Goal: Task Accomplishment & Management: Manage account settings

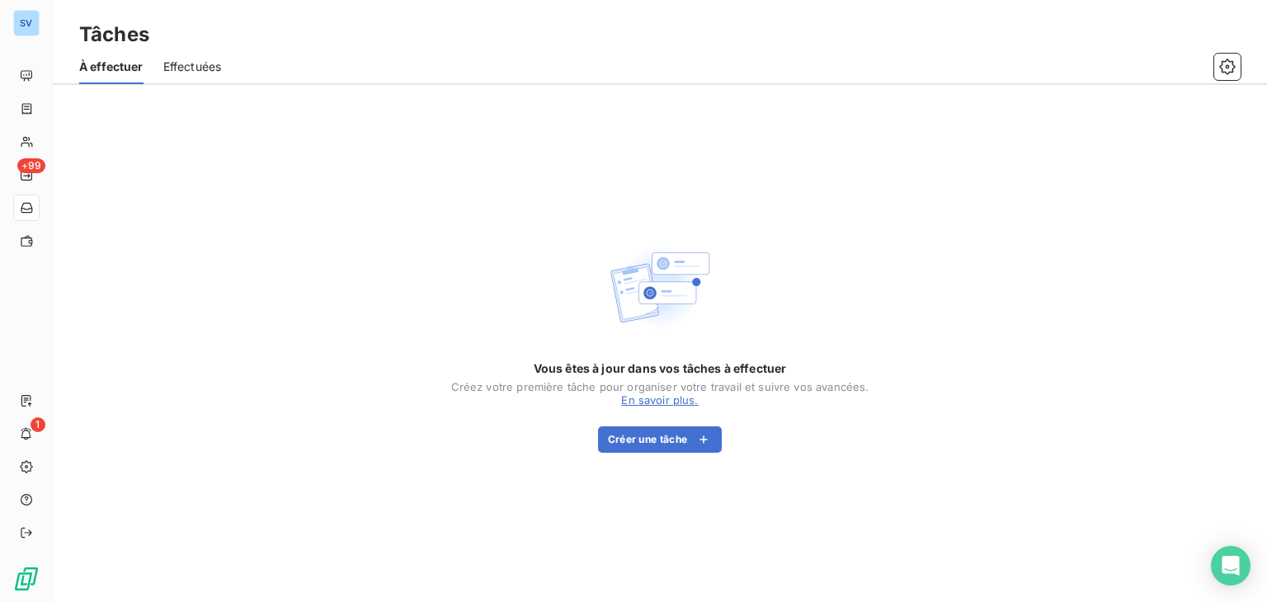
click at [1186, 322] on div "Vous êtes à jour dans vos tâches à effectuer Créez votre première tâche pour or…" at bounding box center [660, 343] width 1214 height 517
click at [208, 144] on div "Vous êtes à jour dans vos tâches à effectuer Créez votre première tâche pour or…" at bounding box center [660, 343] width 1214 height 517
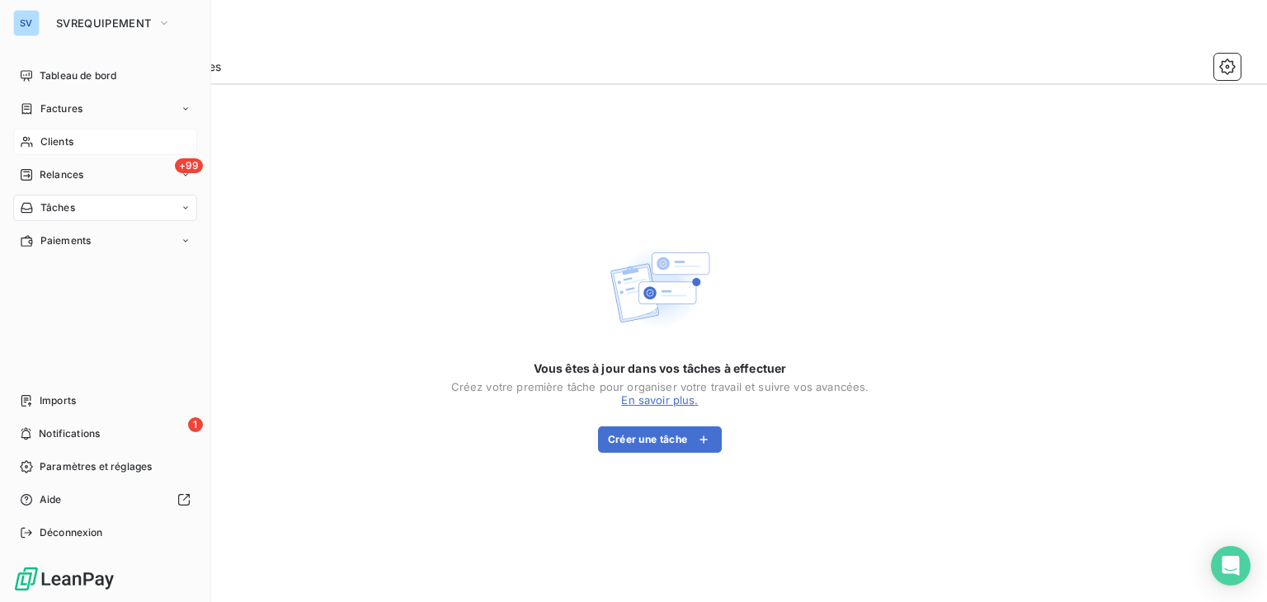
click at [73, 144] on div "Clients" at bounding box center [105, 142] width 184 height 26
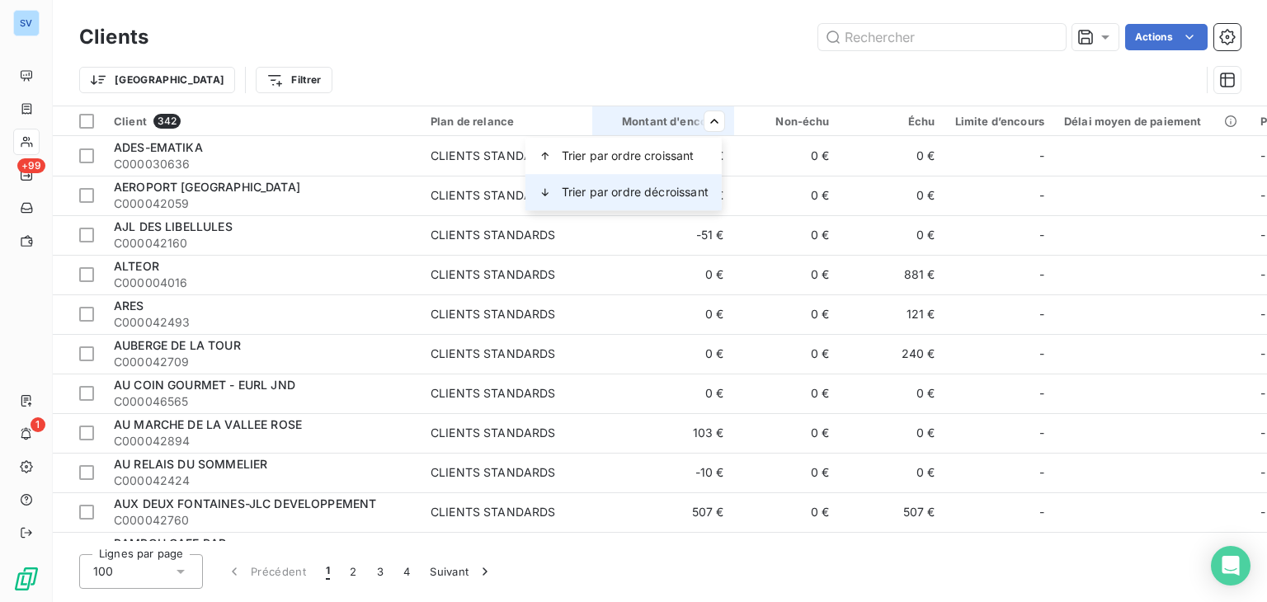
click at [673, 189] on span "Trier par ordre décroissant" at bounding box center [635, 192] width 147 height 17
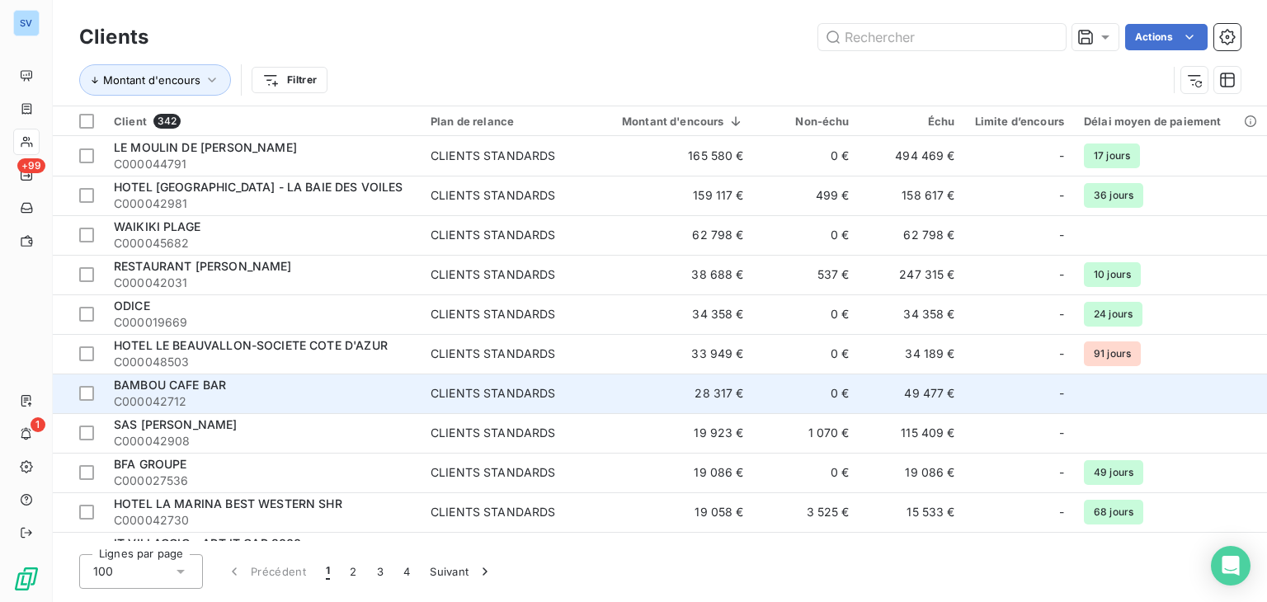
click at [233, 384] on div "BAMBOU CAFE BAR" at bounding box center [262, 385] width 297 height 17
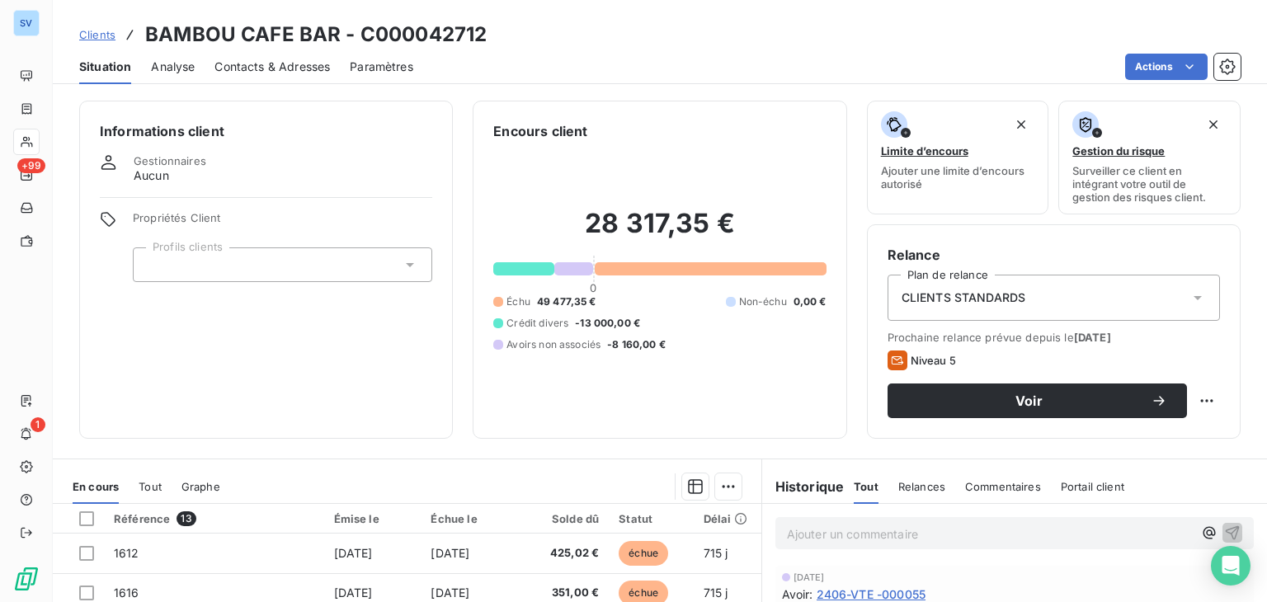
click at [177, 166] on span "Gestionnaires" at bounding box center [170, 160] width 73 height 13
click at [218, 164] on icon "button" at bounding box center [219, 164] width 17 height 17
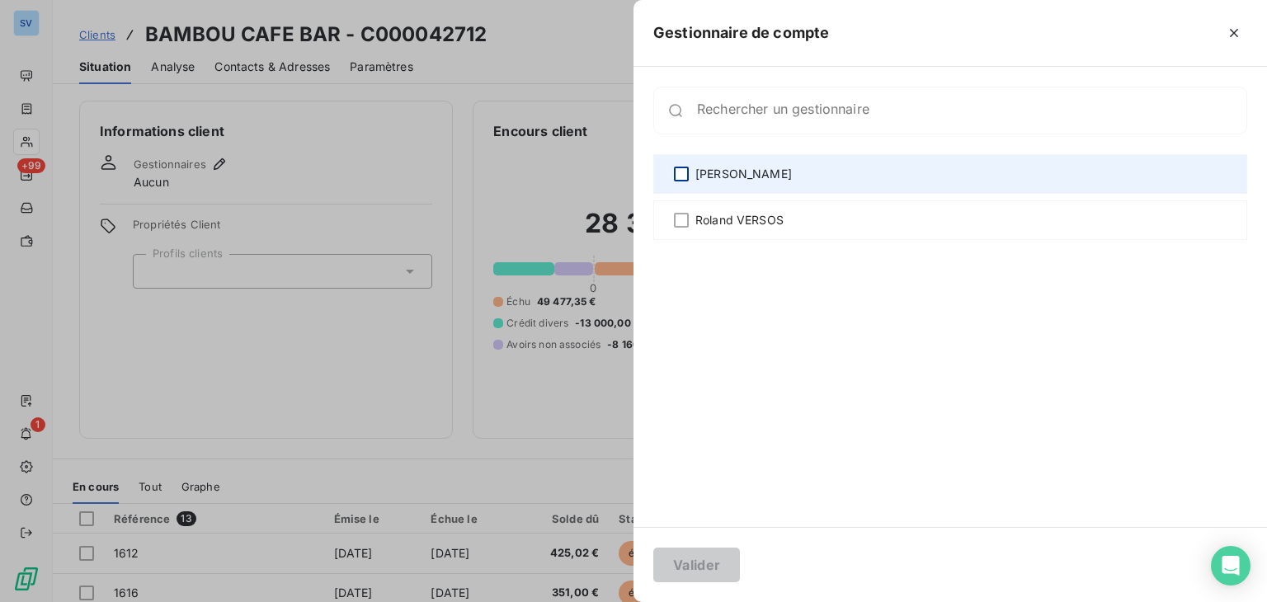
click at [684, 176] on div at bounding box center [681, 174] width 15 height 15
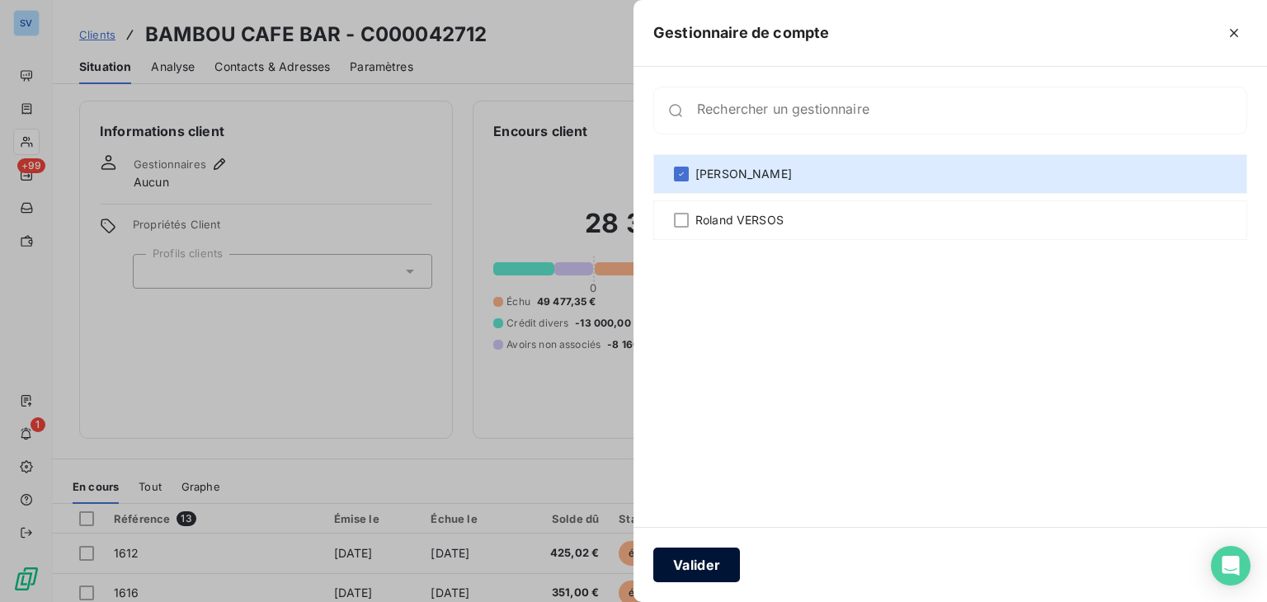
click at [681, 565] on button "Valider" at bounding box center [696, 565] width 87 height 35
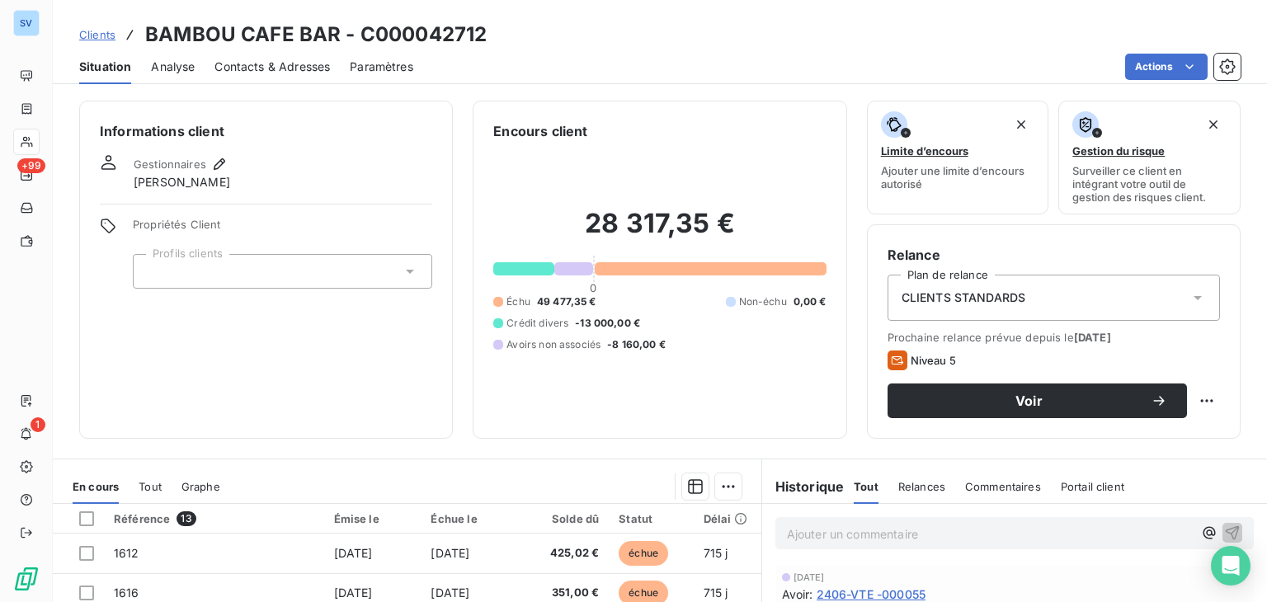
click at [306, 63] on span "Contacts & Adresses" at bounding box center [273, 67] width 116 height 17
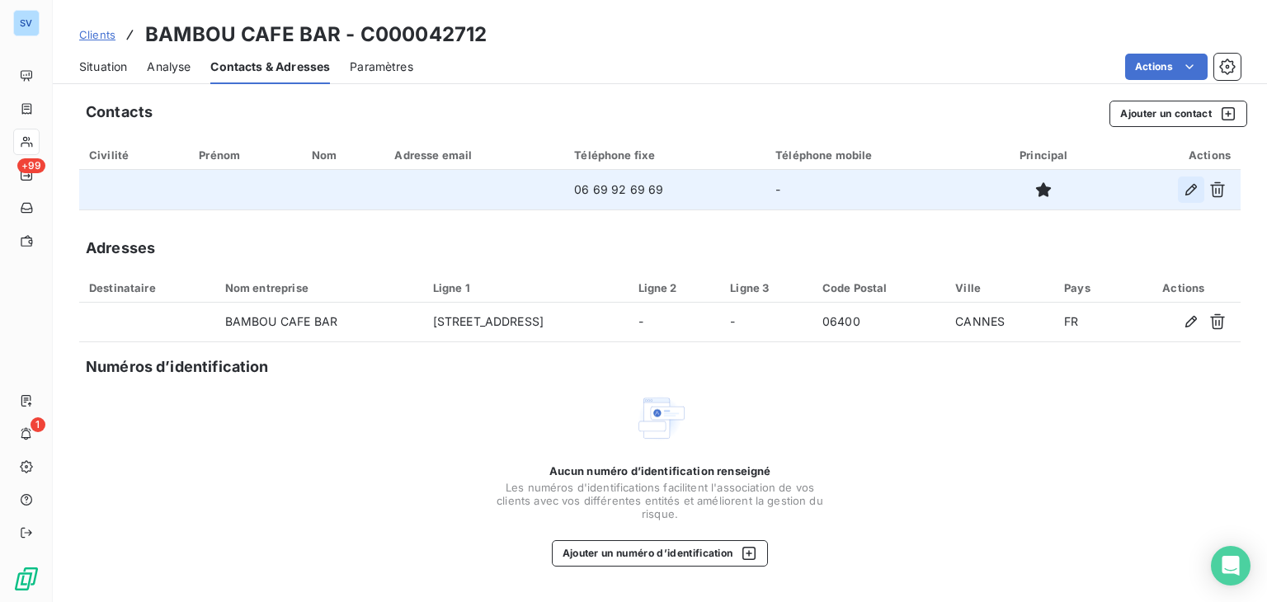
click at [1186, 196] on icon "button" at bounding box center [1191, 190] width 17 height 17
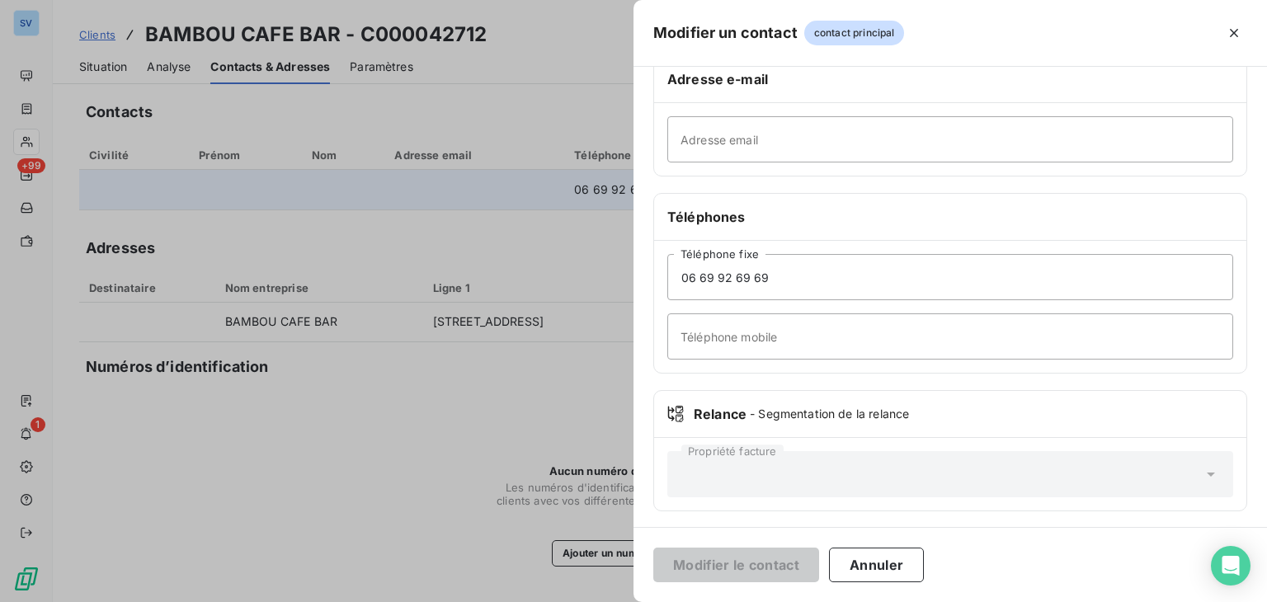
scroll to position [290, 0]
click at [770, 277] on input "06 69 92 69 69" at bounding box center [950, 275] width 566 height 46
click at [761, 276] on input "06 69 92 69 69" at bounding box center [950, 275] width 566 height 46
click at [755, 280] on input "06 69 92 69 69" at bounding box center [950, 275] width 566 height 46
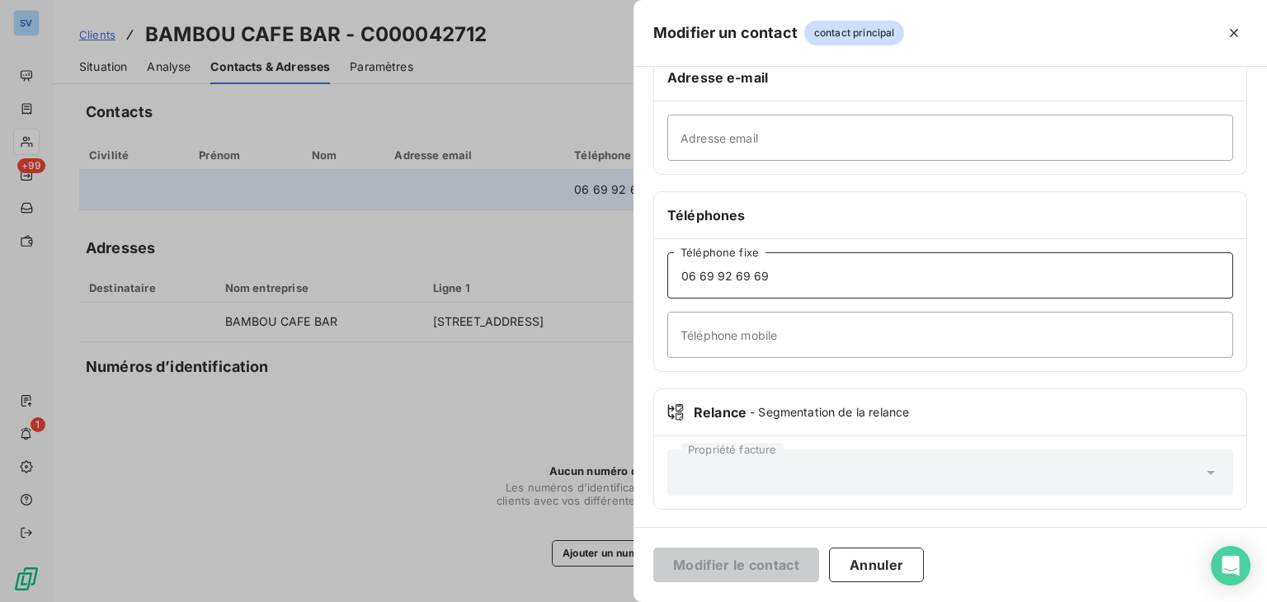
click at [755, 280] on input "06 69 92 69 69" at bounding box center [950, 275] width 566 height 46
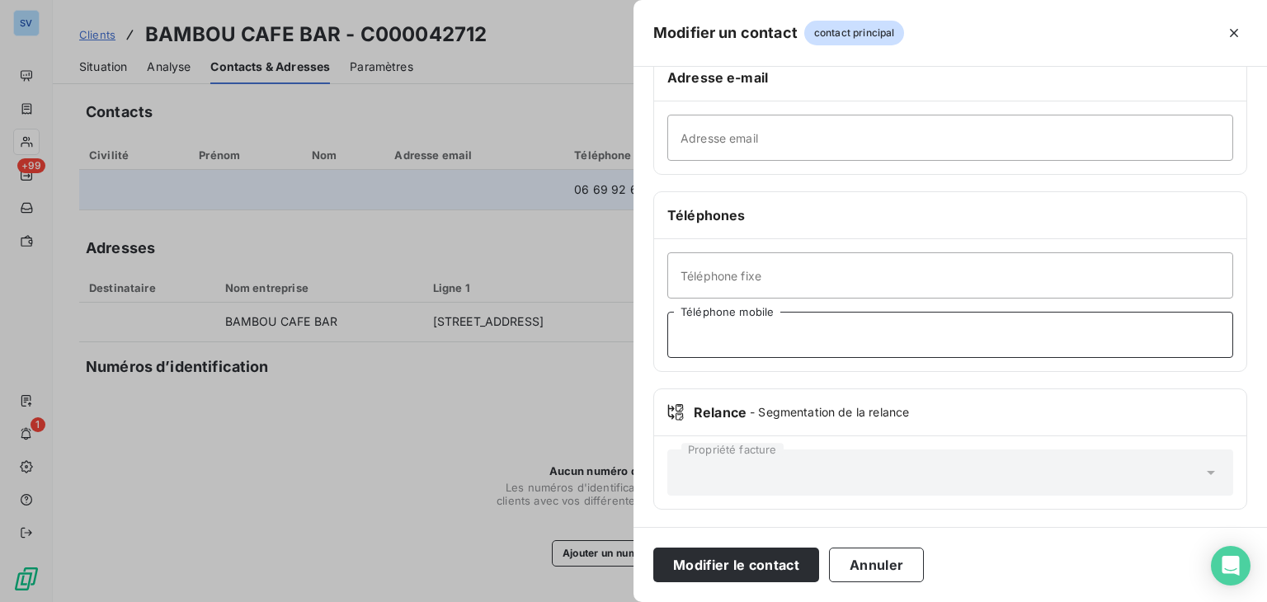
click at [772, 344] on input "Téléphone mobile" at bounding box center [950, 335] width 566 height 46
paste input "06 69 92 69 69"
type input "06 69 92 69 69"
click at [764, 559] on button "Modifier le contact" at bounding box center [736, 565] width 166 height 35
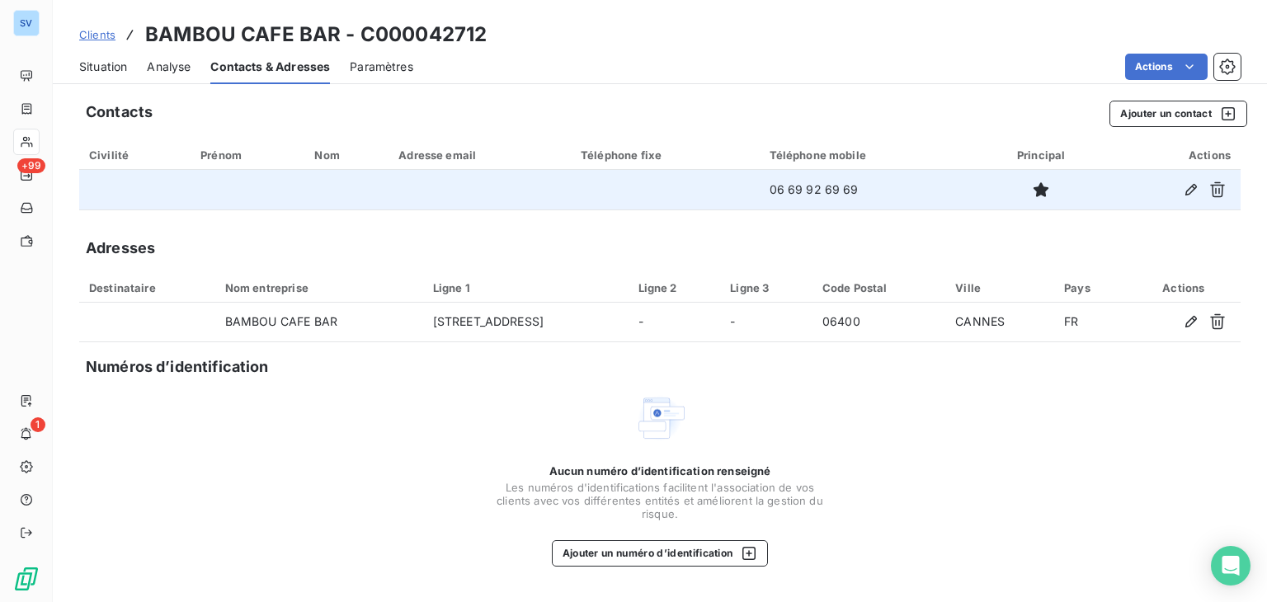
click at [116, 64] on span "Situation" at bounding box center [103, 67] width 48 height 17
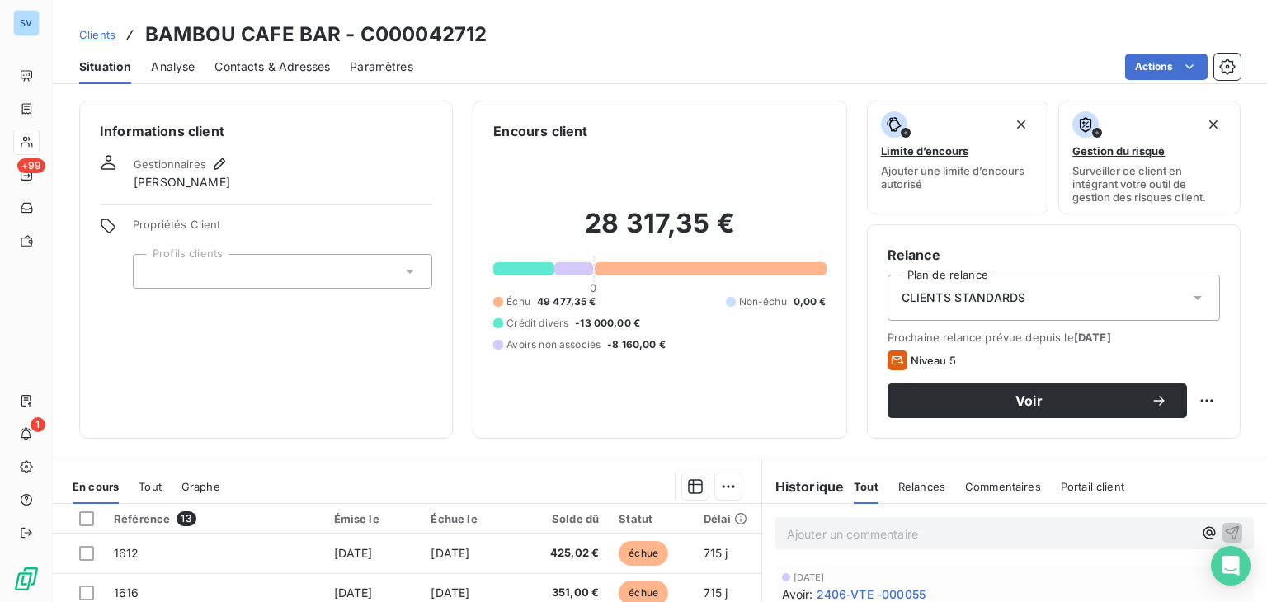
click at [1205, 239] on div "Relance Plan de relance CLIENTS STANDARDS Prochaine relance prévue depuis le 6 …" at bounding box center [1054, 331] width 374 height 215
click at [406, 271] on icon at bounding box center [410, 272] width 8 height 4
click at [378, 231] on span "Propriétés Client" at bounding box center [282, 229] width 299 height 23
click at [1191, 299] on icon at bounding box center [1198, 298] width 17 height 17
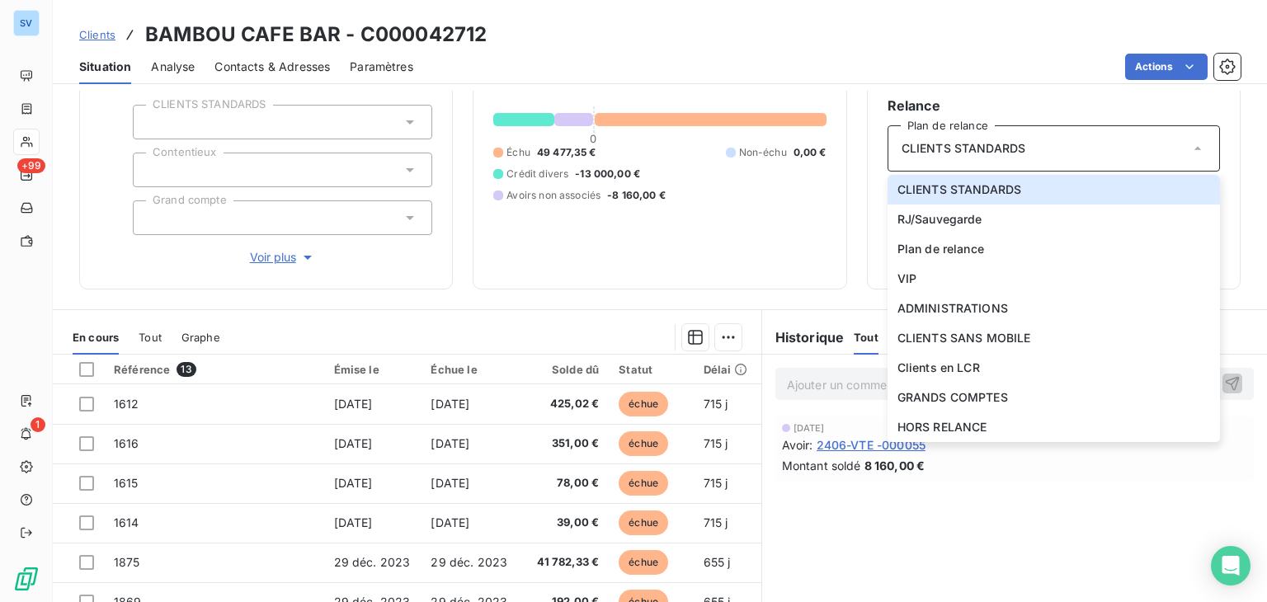
scroll to position [165, 0]
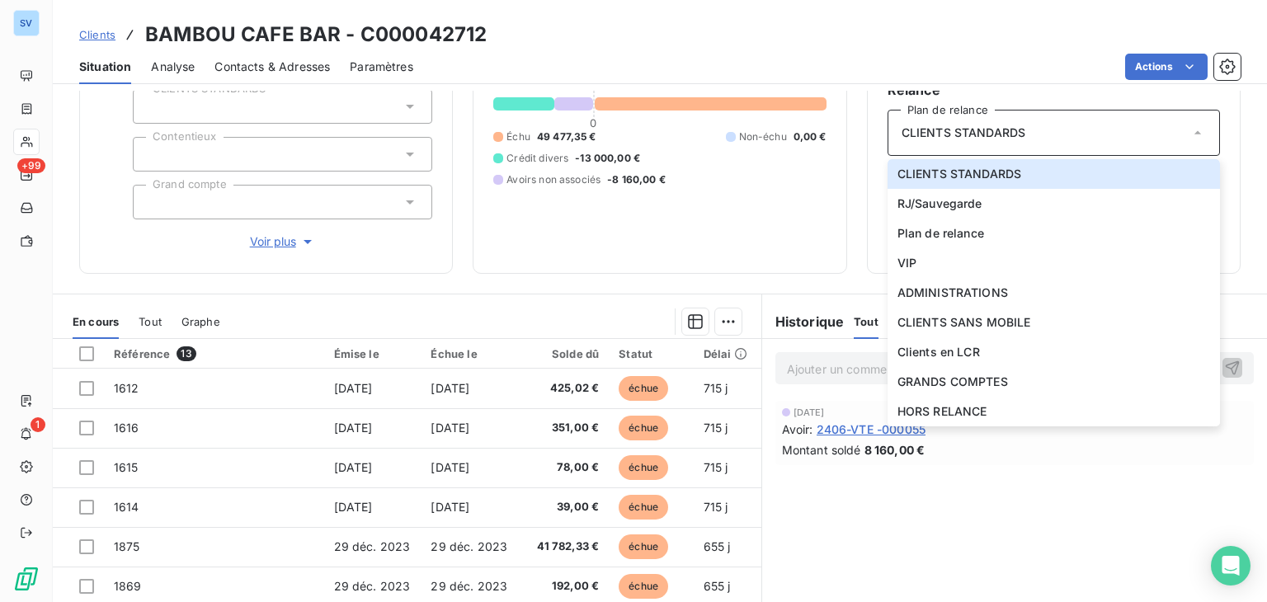
click at [912, 81] on div "Situation Analyse Contacts & Adresses Paramètres Actions" at bounding box center [660, 67] width 1214 height 35
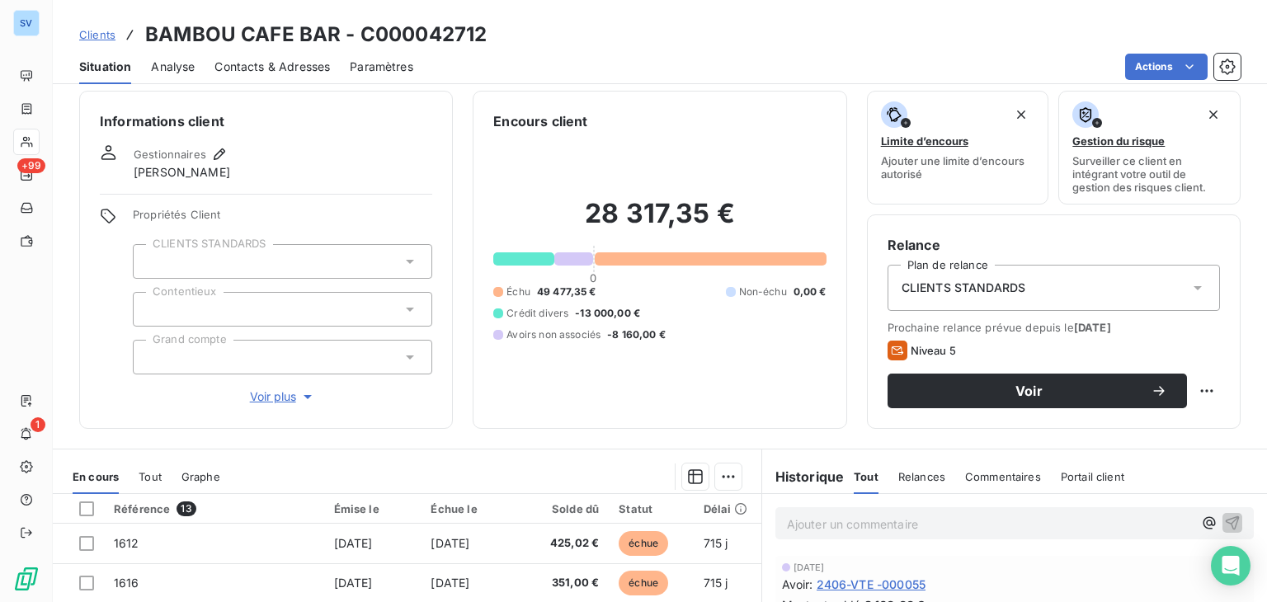
scroll to position [0, 0]
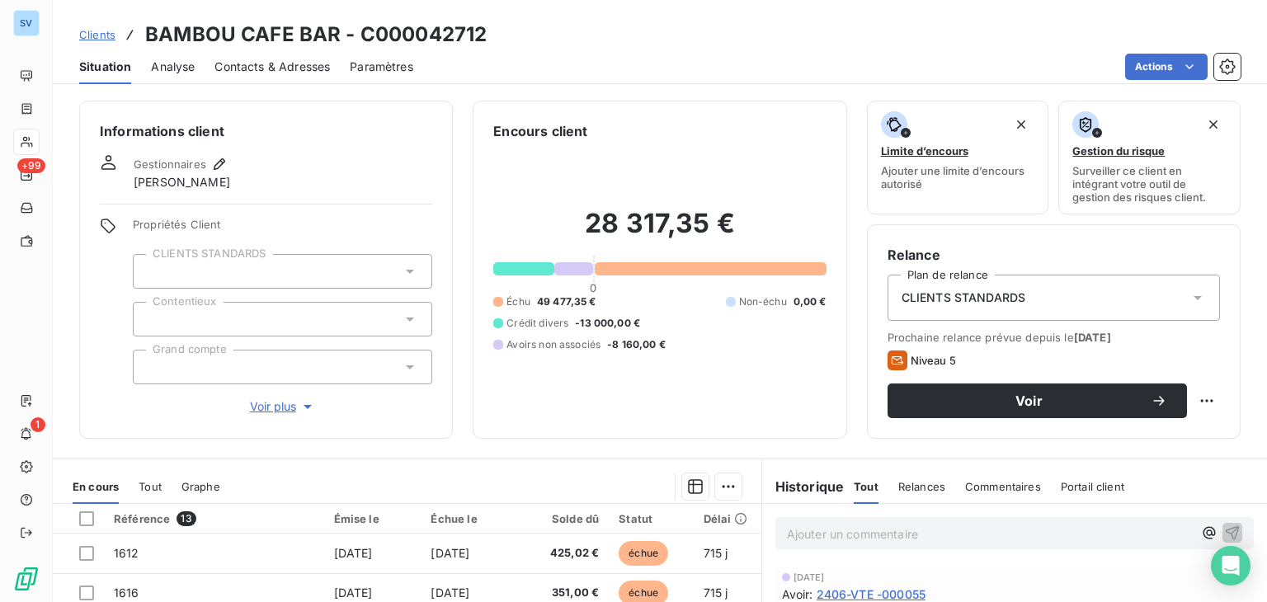
click at [1102, 253] on h6 "Relance" at bounding box center [1054, 255] width 332 height 20
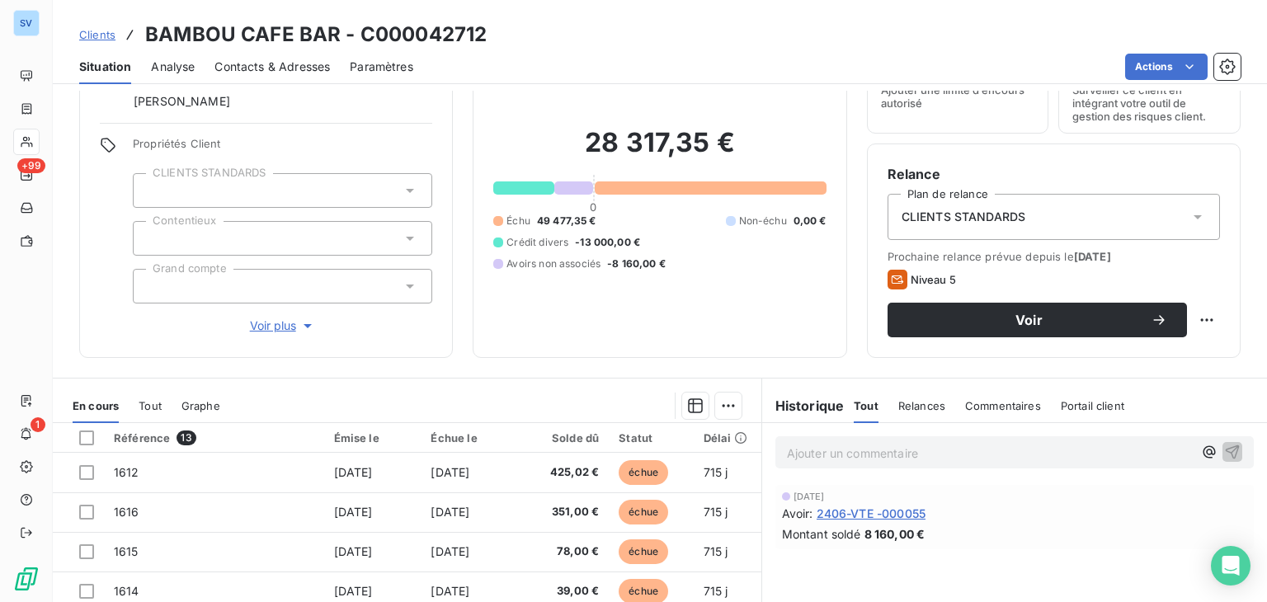
scroll to position [83, 0]
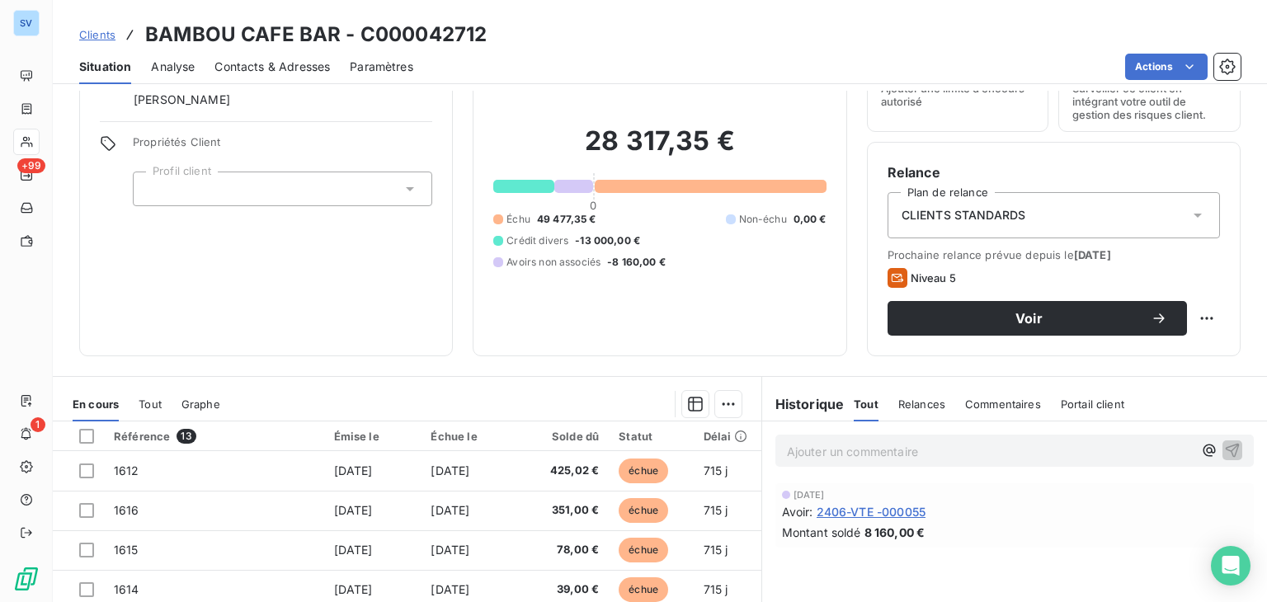
click at [1179, 177] on h6 "Relance" at bounding box center [1054, 173] width 332 height 20
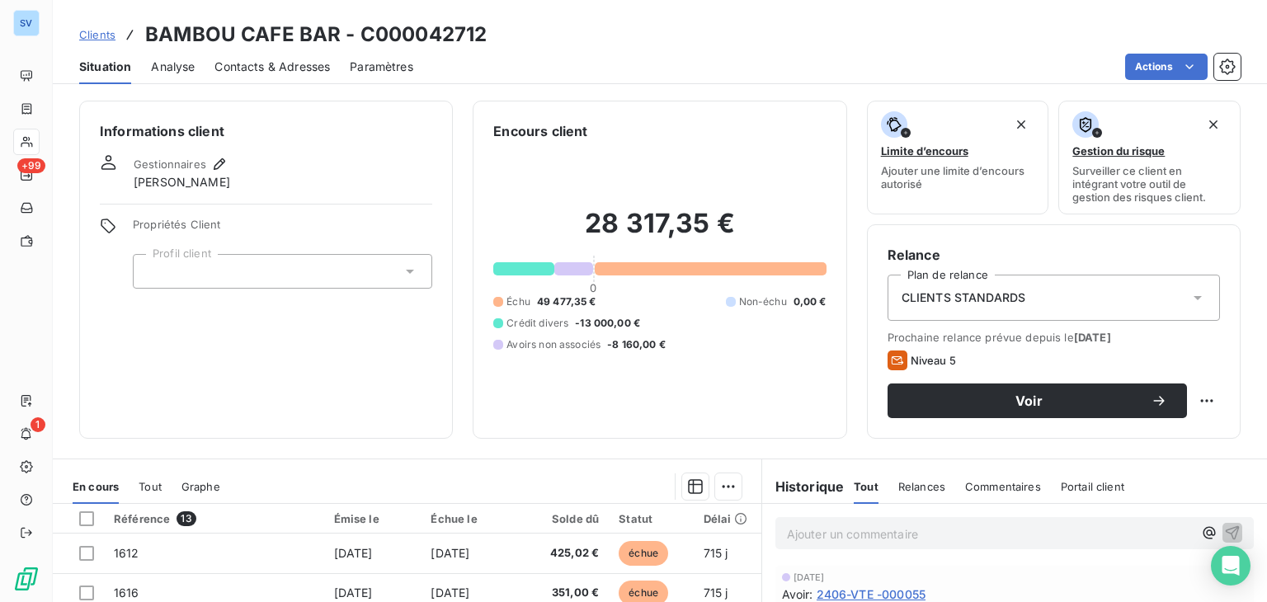
click at [407, 268] on icon at bounding box center [410, 271] width 17 height 17
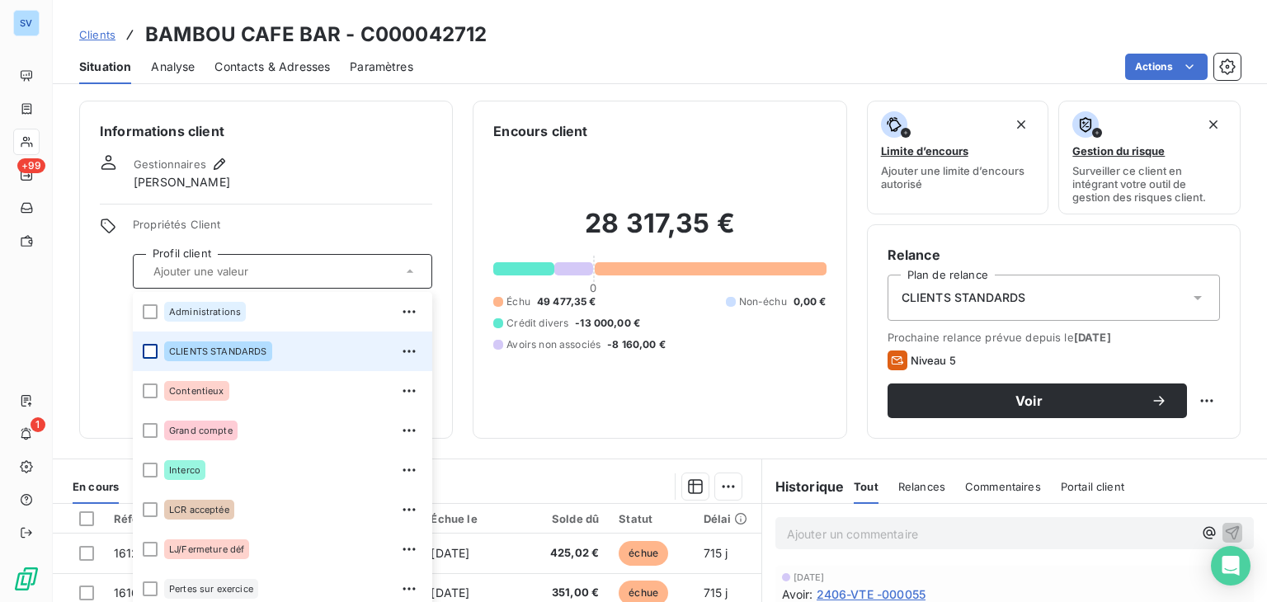
click at [153, 351] on div at bounding box center [150, 351] width 15 height 15
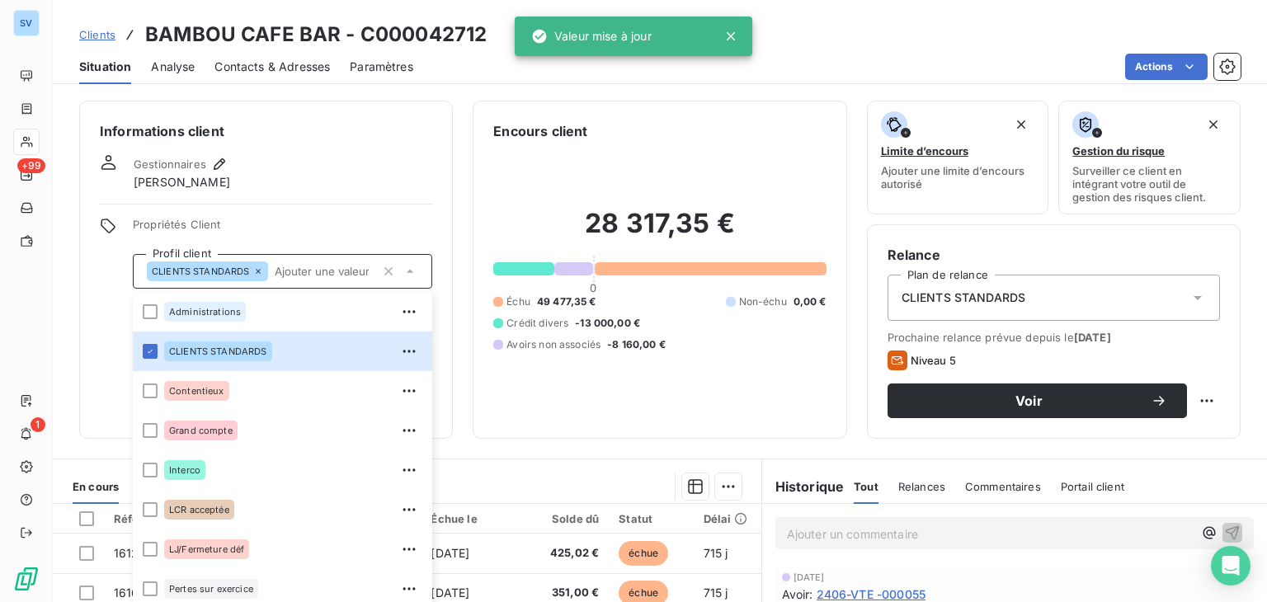
click at [1016, 251] on h6 "Relance" at bounding box center [1054, 255] width 332 height 20
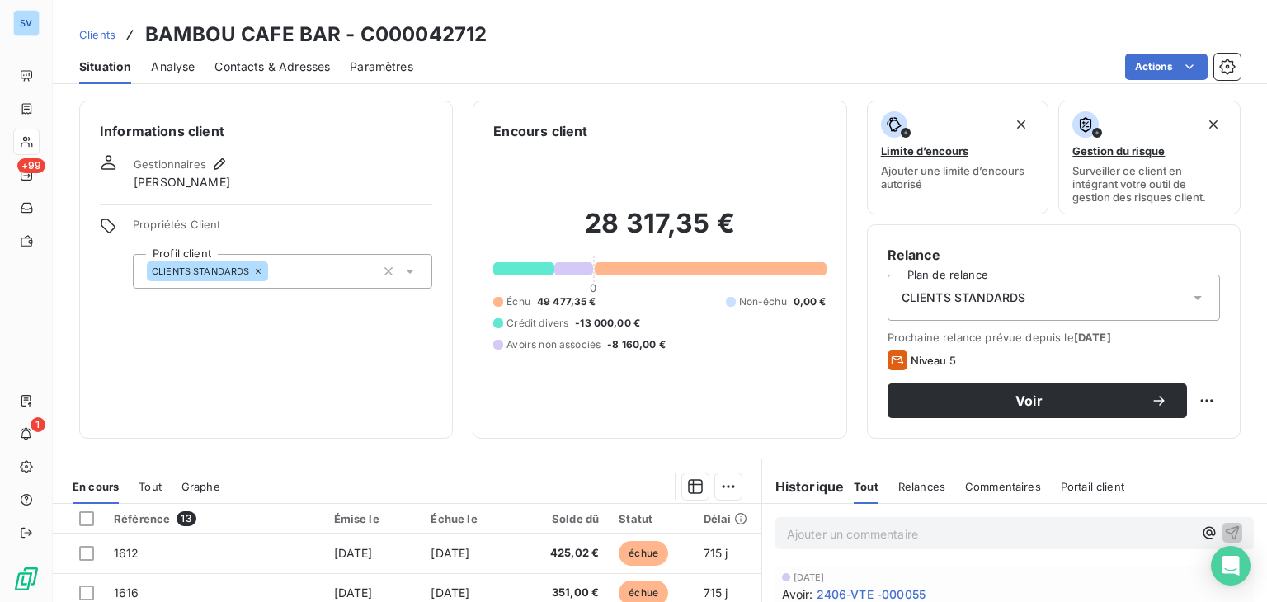
click at [409, 275] on icon at bounding box center [410, 271] width 17 height 17
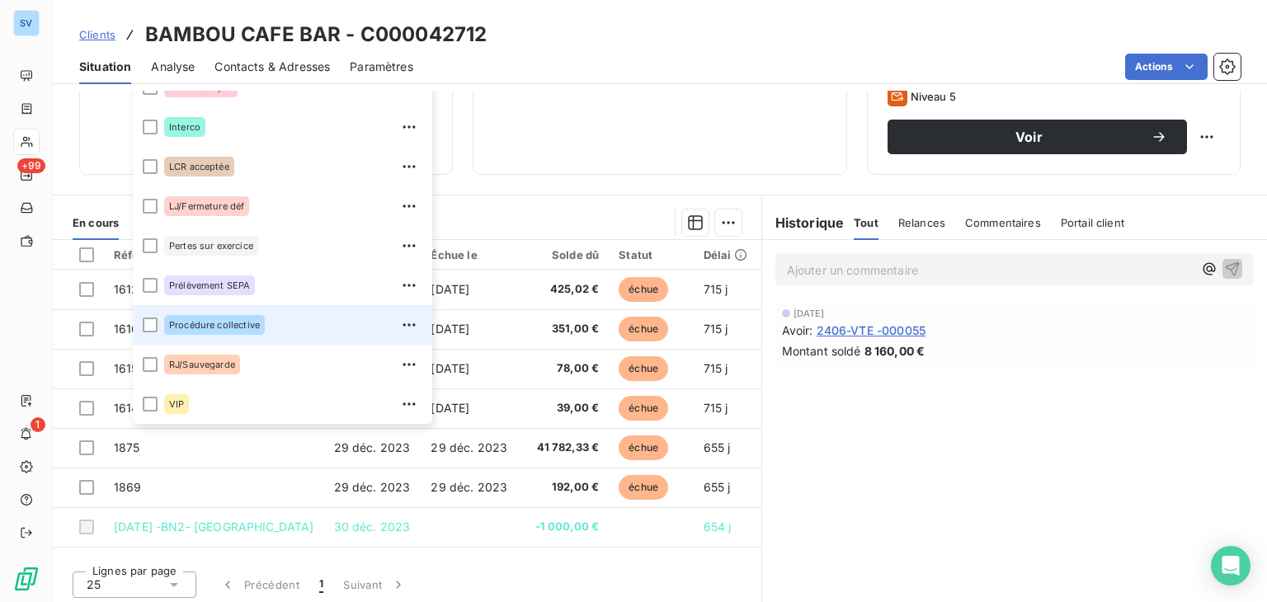
scroll to position [268, 0]
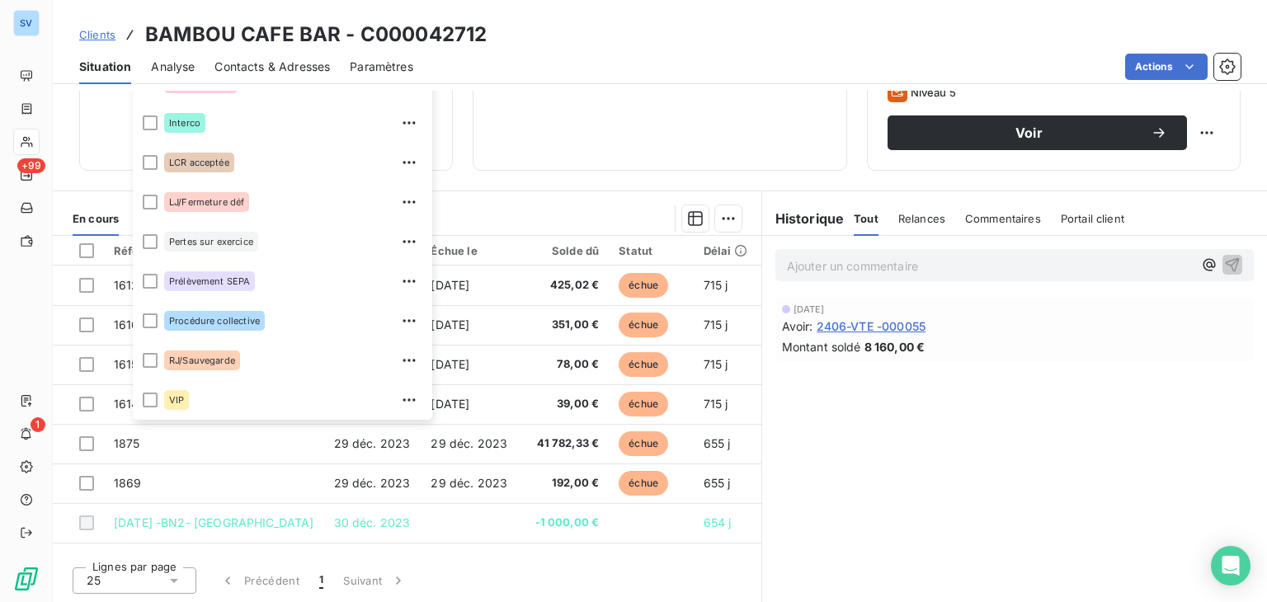
click at [493, 192] on section "En cours Tout Graphe Référence 13 Émise le Échue le Solde dû Statut Délai Retar…" at bounding box center [407, 397] width 709 height 412
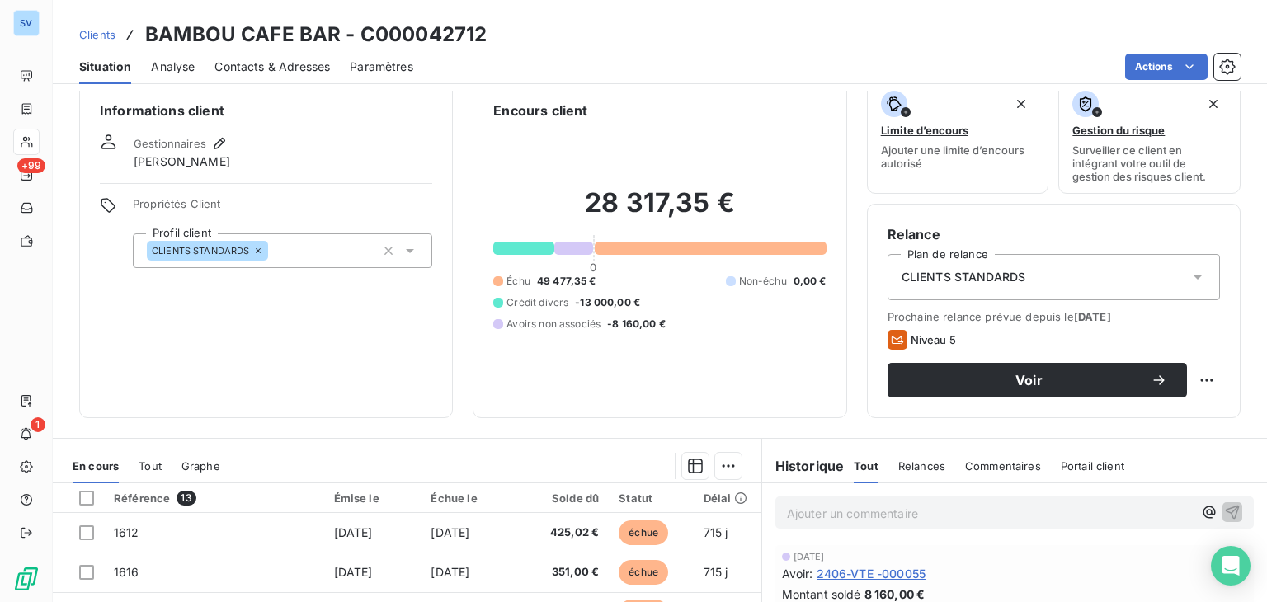
scroll to position [0, 0]
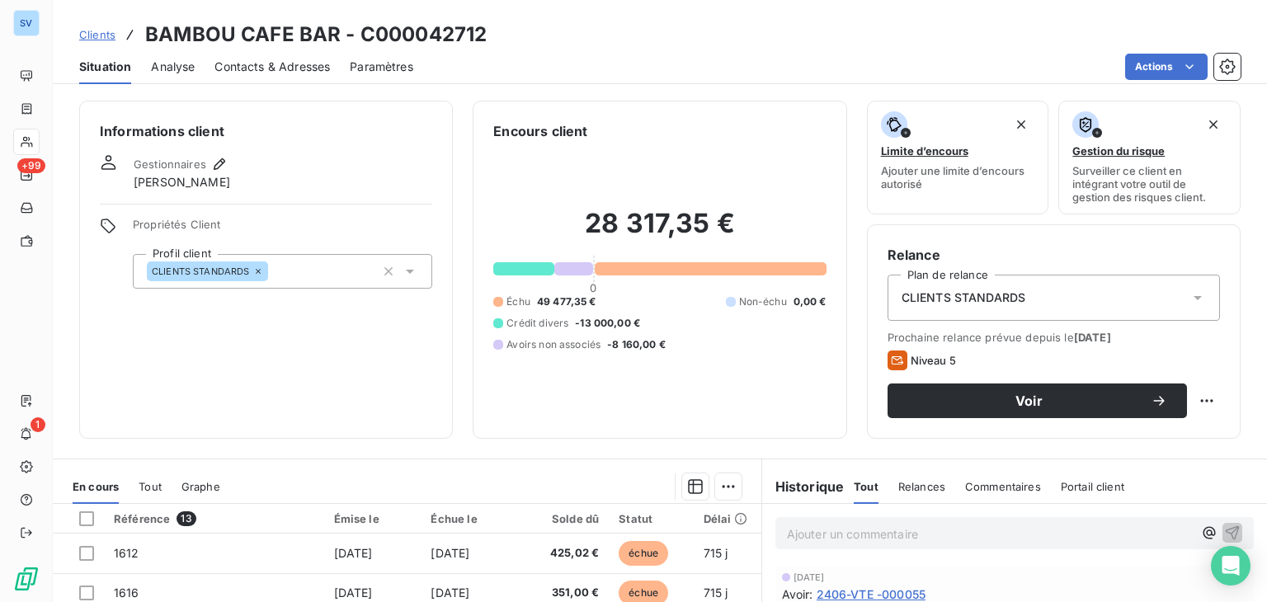
click at [416, 272] on div "CLIENTS STANDARDS" at bounding box center [282, 271] width 299 height 35
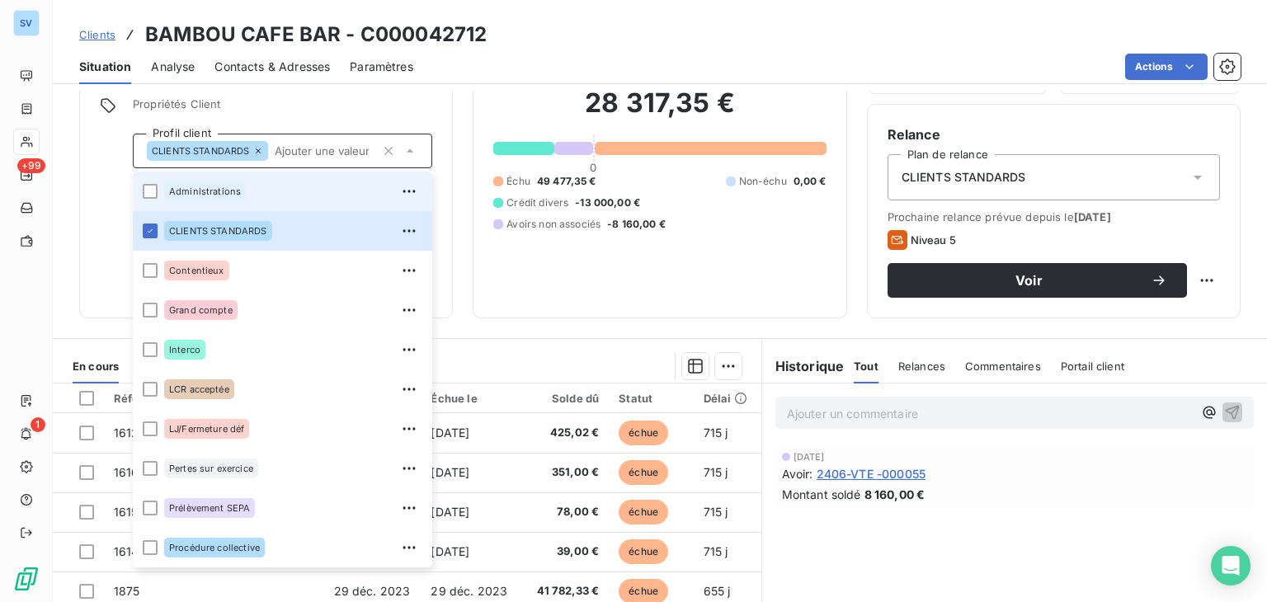
scroll to position [83, 0]
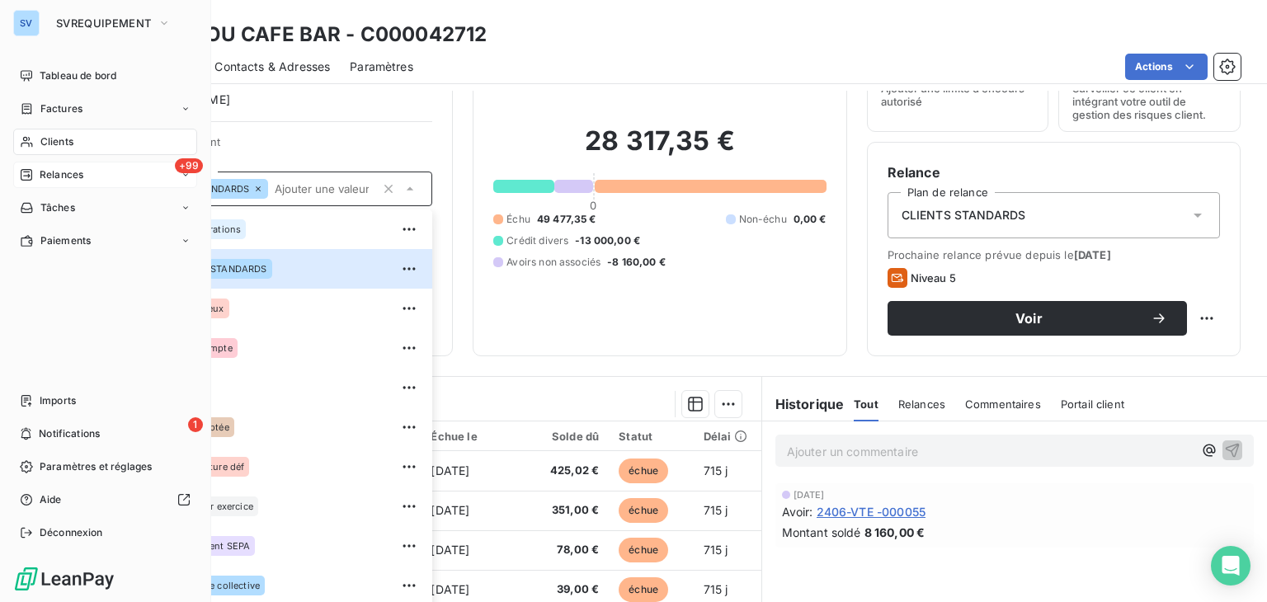
click at [188, 177] on icon at bounding box center [186, 175] width 10 height 10
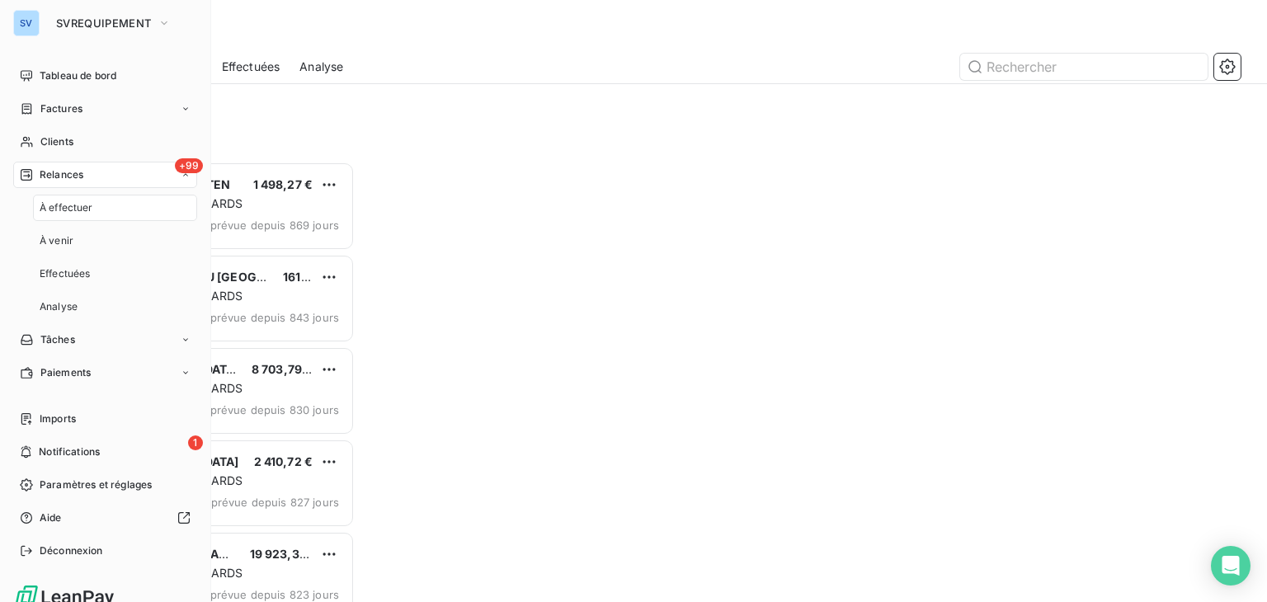
scroll to position [427, 262]
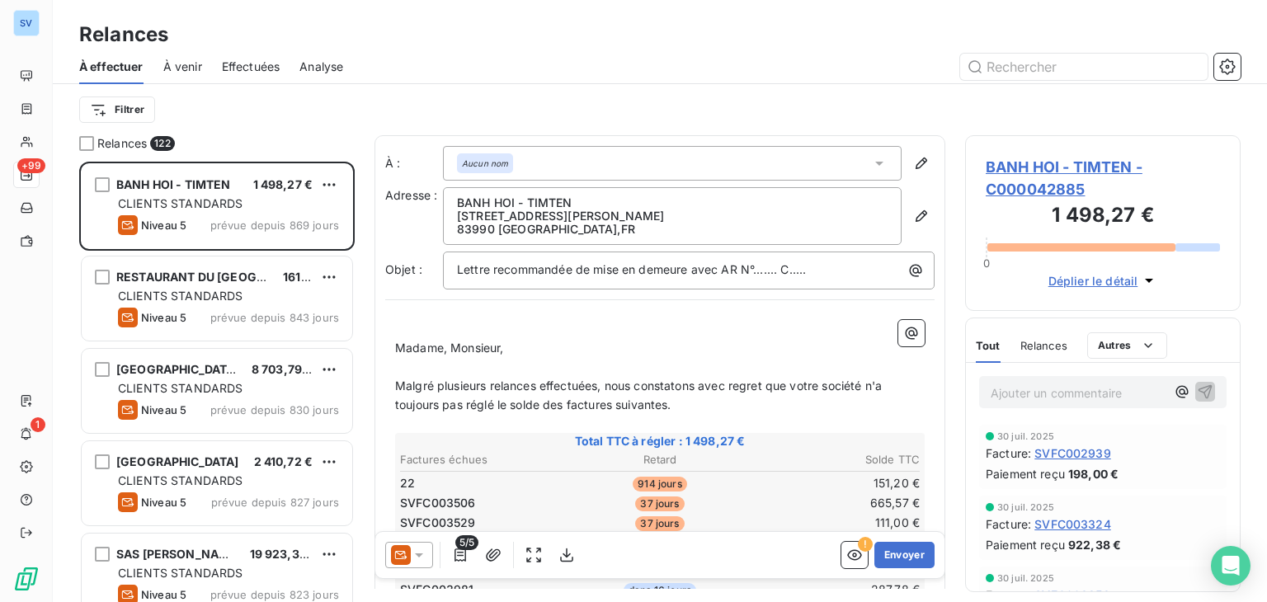
drag, startPoint x: 188, startPoint y: 177, endPoint x: 320, endPoint y: 110, distance: 148.0
click at [320, 110] on div "Filtrer" at bounding box center [660, 109] width 1162 height 31
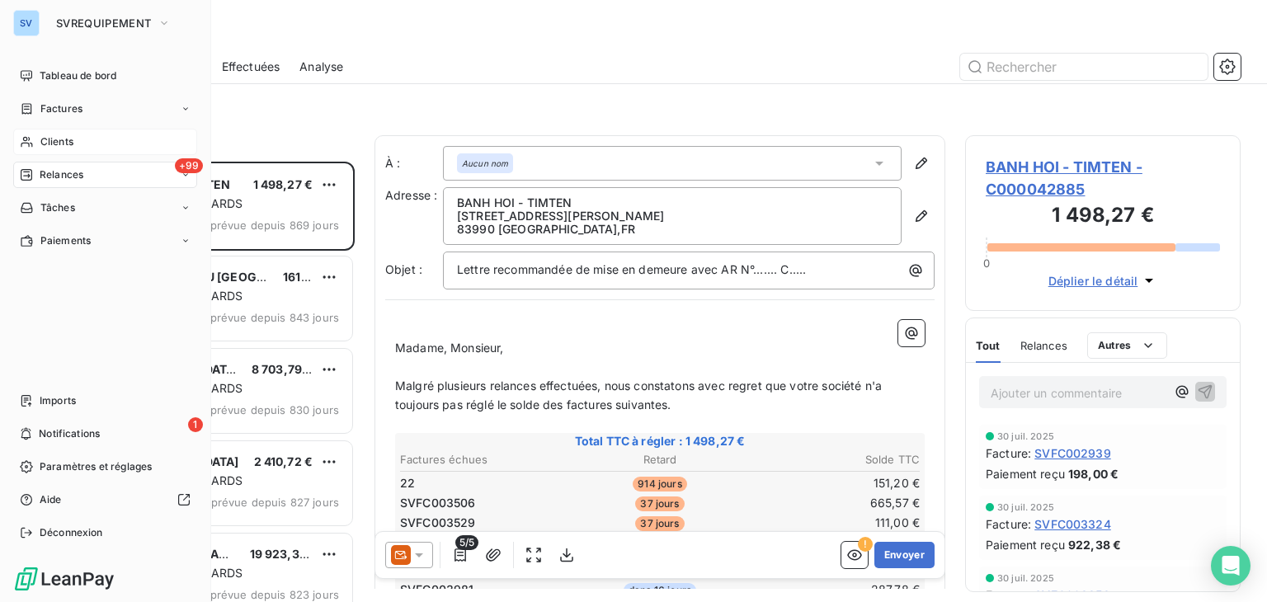
click at [52, 136] on span "Clients" at bounding box center [56, 141] width 33 height 15
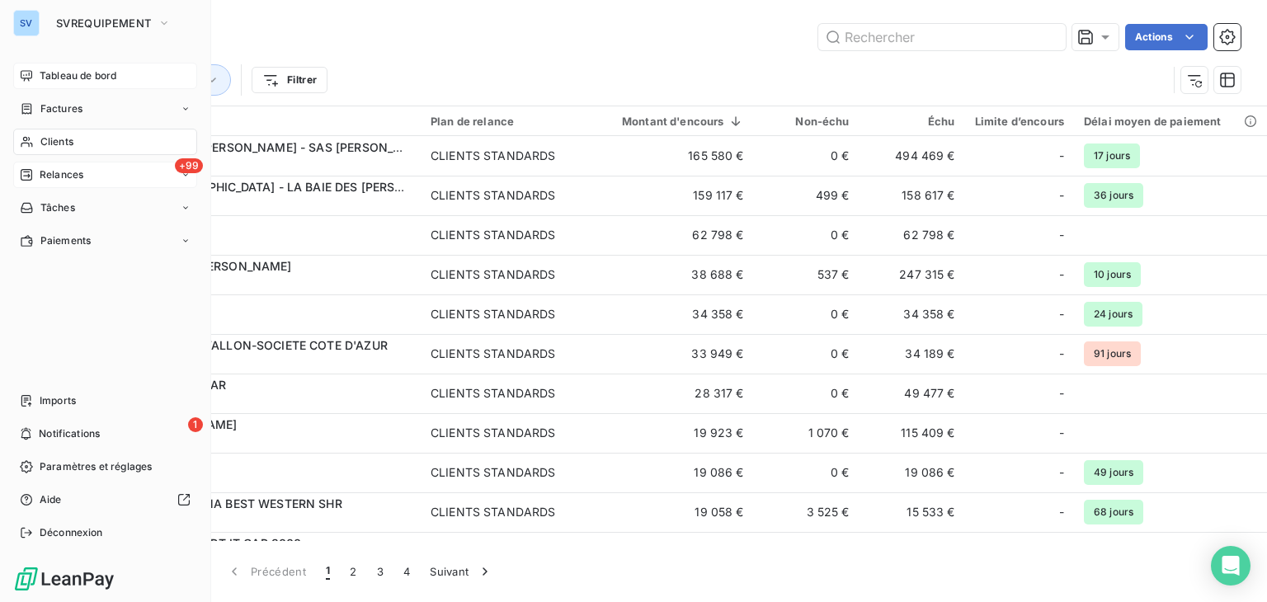
click at [72, 70] on span "Tableau de bord" at bounding box center [78, 75] width 77 height 15
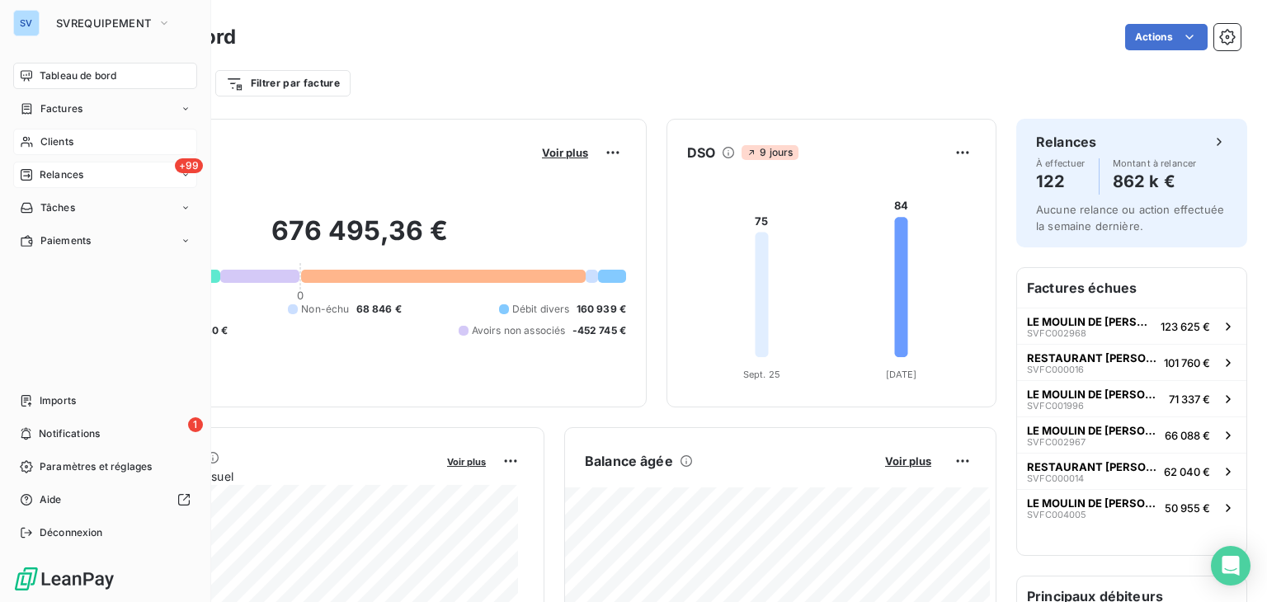
click at [183, 181] on div "+99 Relances" at bounding box center [105, 175] width 184 height 26
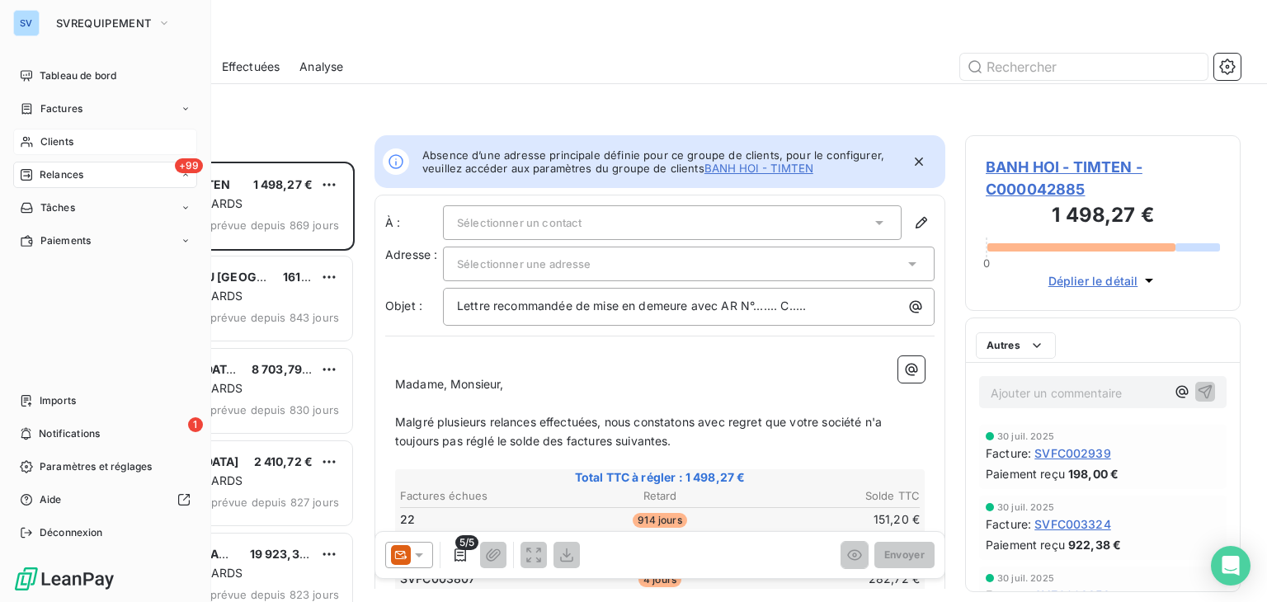
scroll to position [427, 262]
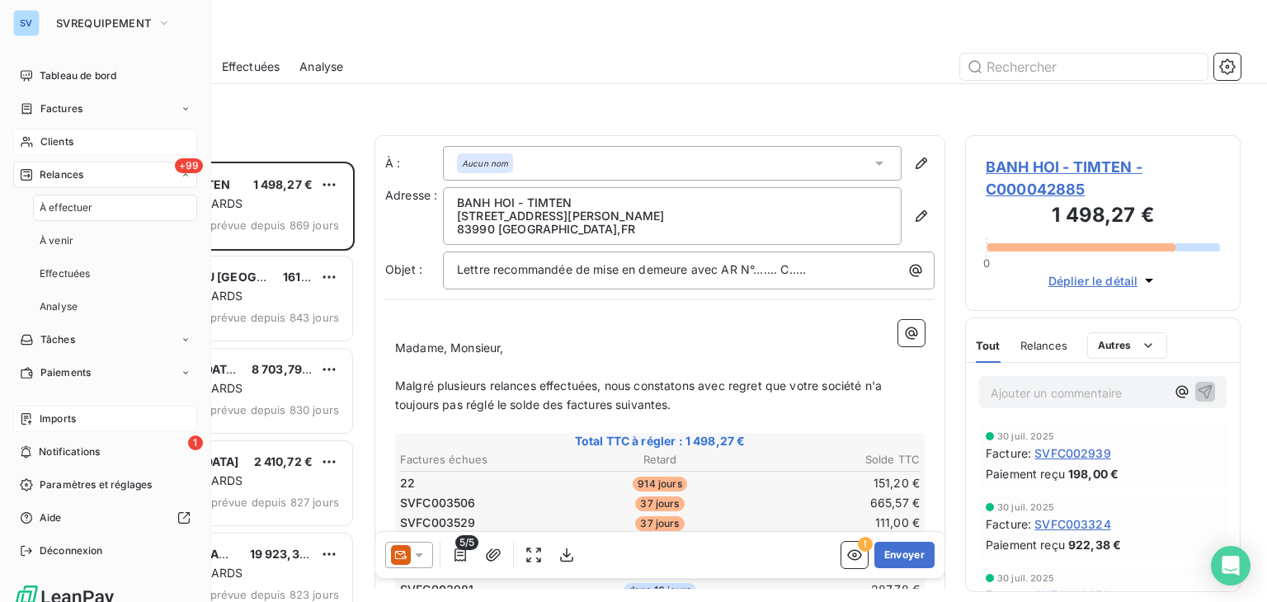
click at [70, 425] on span "Imports" at bounding box center [58, 419] width 36 height 15
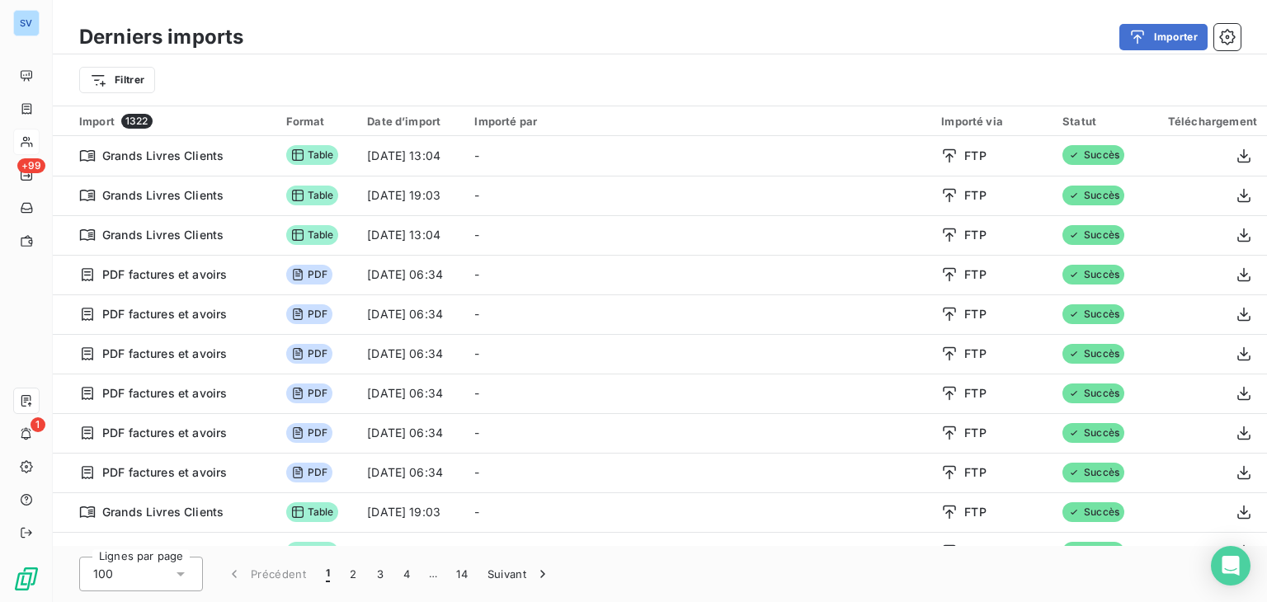
drag, startPoint x: 243, startPoint y: 67, endPoint x: 221, endPoint y: 73, distance: 22.4
click at [221, 73] on div "Filtrer" at bounding box center [660, 79] width 1162 height 31
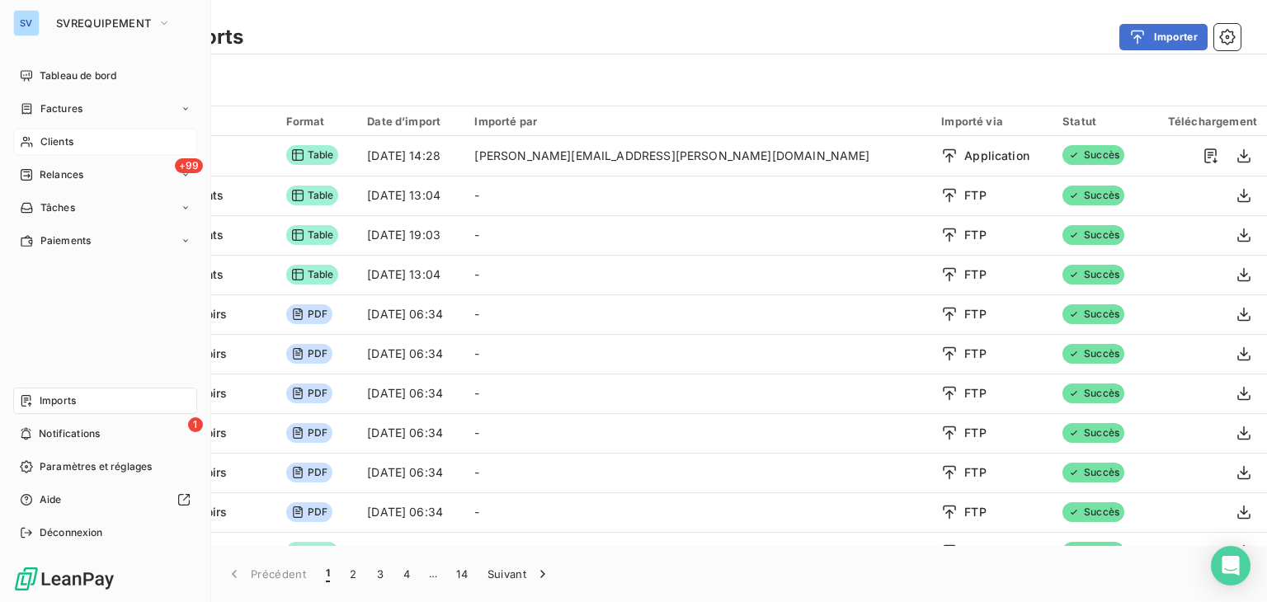
click at [59, 145] on span "Clients" at bounding box center [56, 141] width 33 height 15
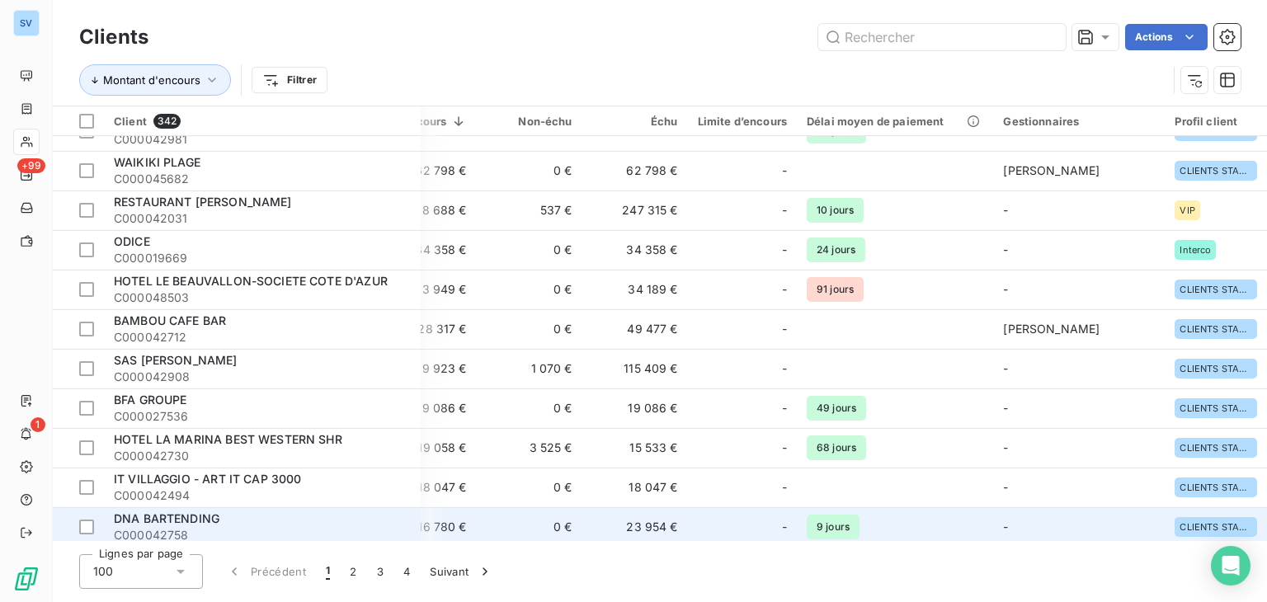
scroll to position [0, 281]
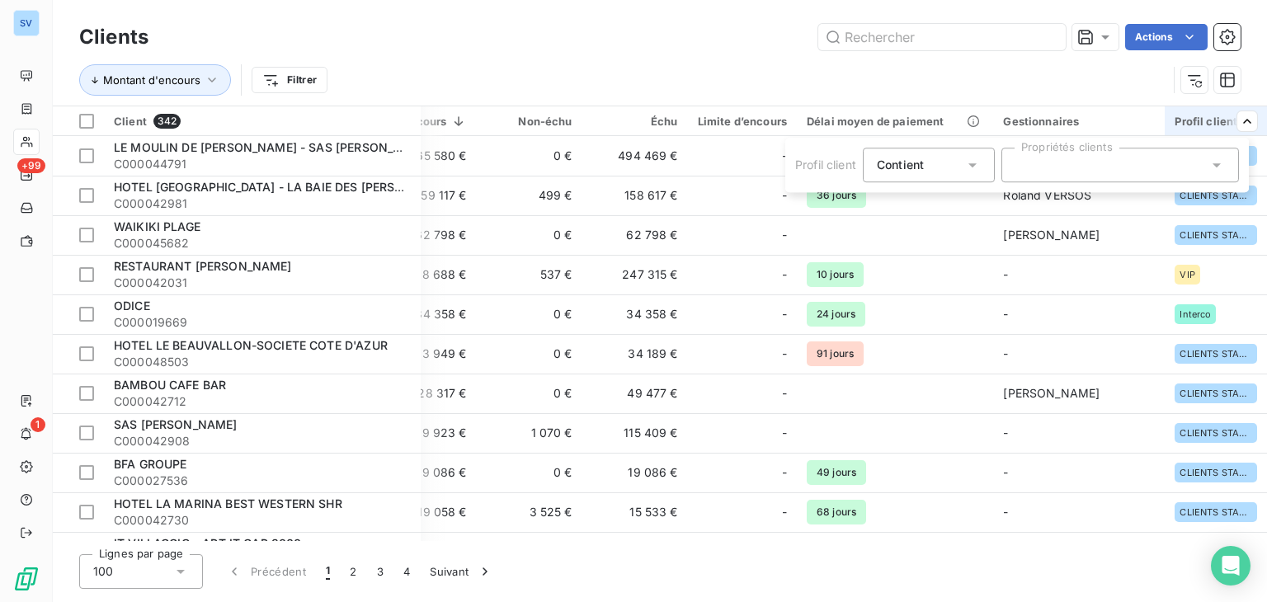
click at [1147, 170] on div at bounding box center [1121, 165] width 238 height 35
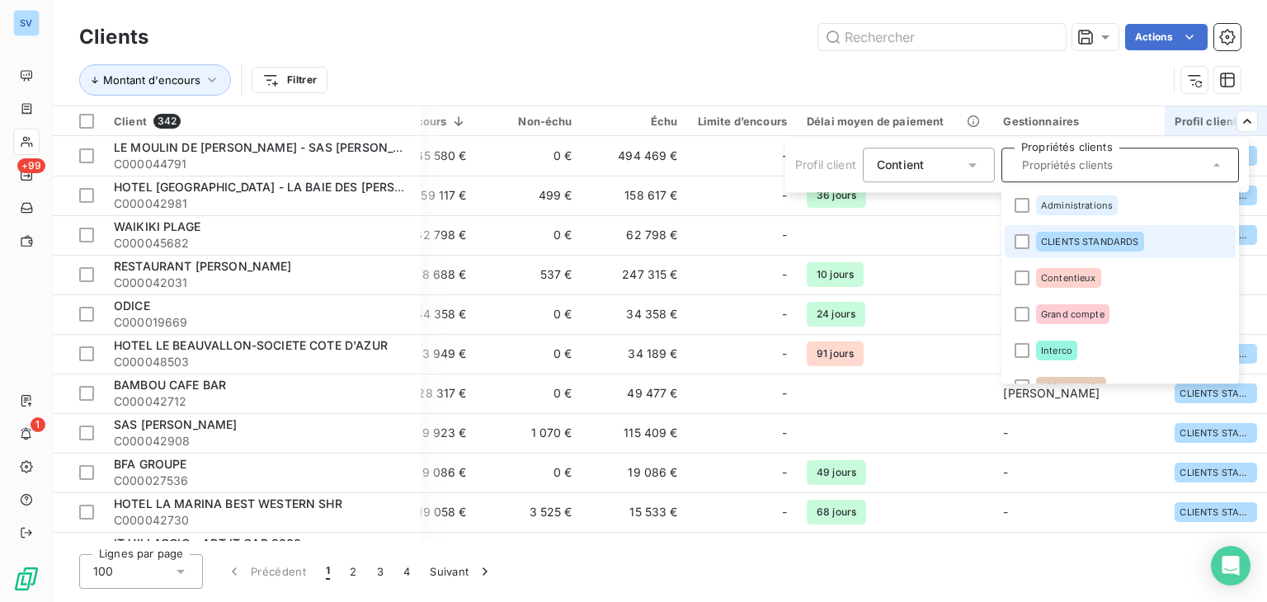
click at [1084, 233] on div "CLIENTS STANDARDS" at bounding box center [1090, 242] width 108 height 20
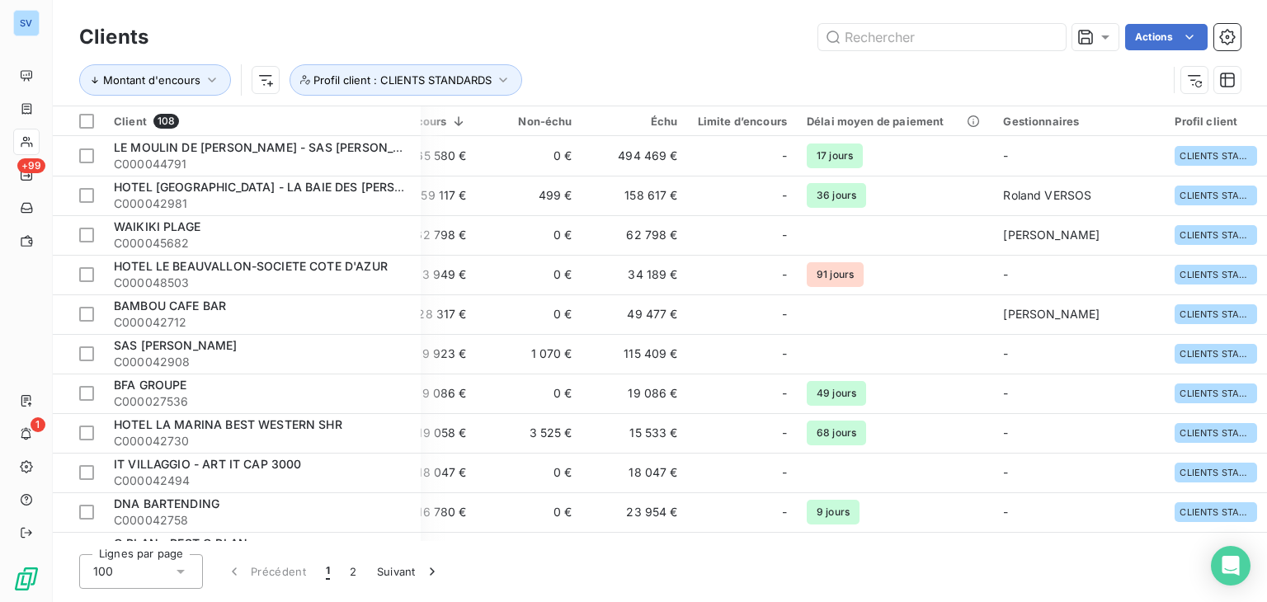
click at [1026, 64] on html "SV +99 1 Clients Actions Montant d'encours Profil client : CLIENTS STANDARDS Cl…" at bounding box center [633, 301] width 1267 height 602
drag, startPoint x: 797, startPoint y: 90, endPoint x: 747, endPoint y: 77, distance: 51.2
click at [747, 77] on div "Montant d'encours Profil client : CLIENTS STANDARDS" at bounding box center [623, 79] width 1088 height 31
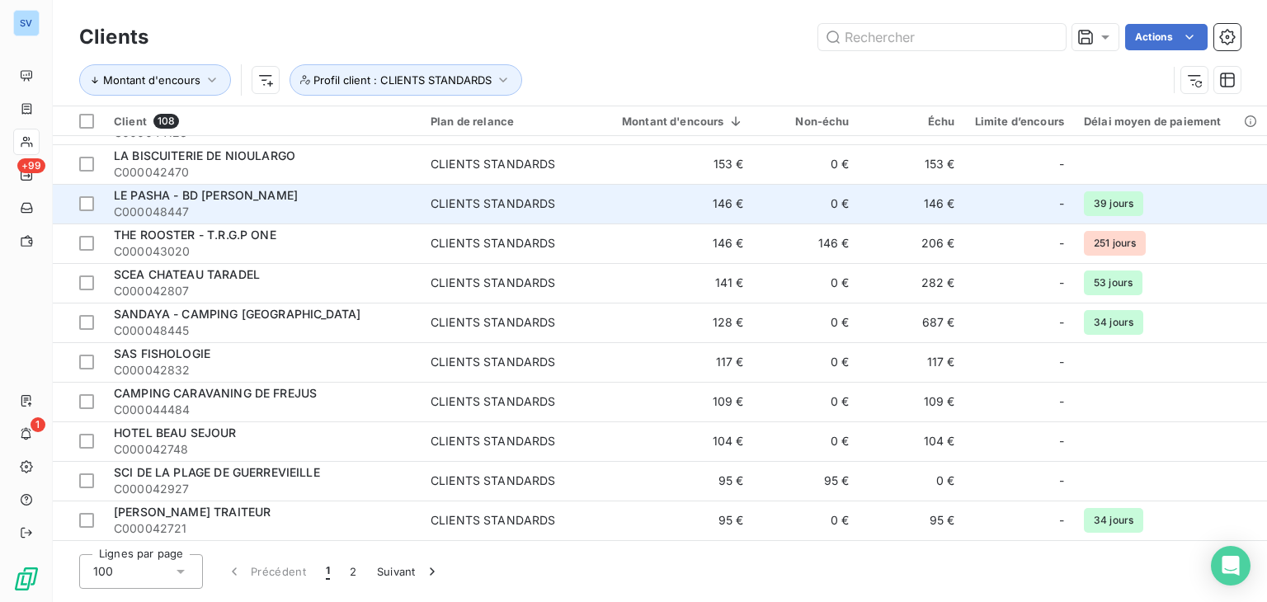
scroll to position [3562, 0]
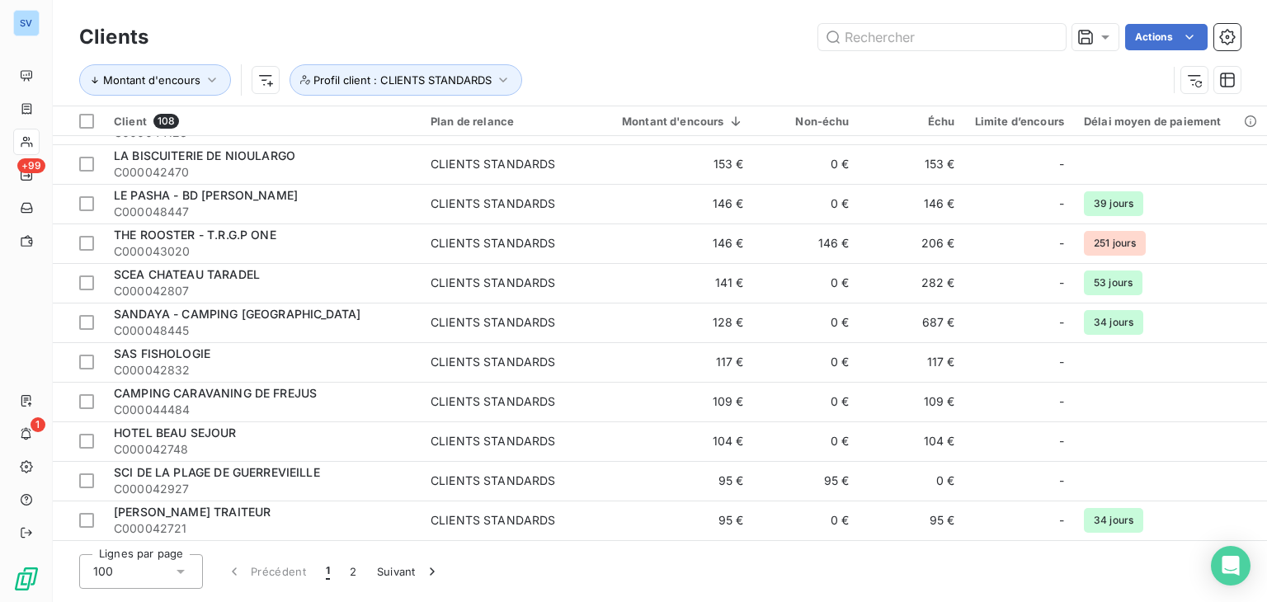
drag, startPoint x: 356, startPoint y: 572, endPoint x: 370, endPoint y: 539, distance: 35.9
click at [355, 572] on button "2" at bounding box center [353, 571] width 26 height 35
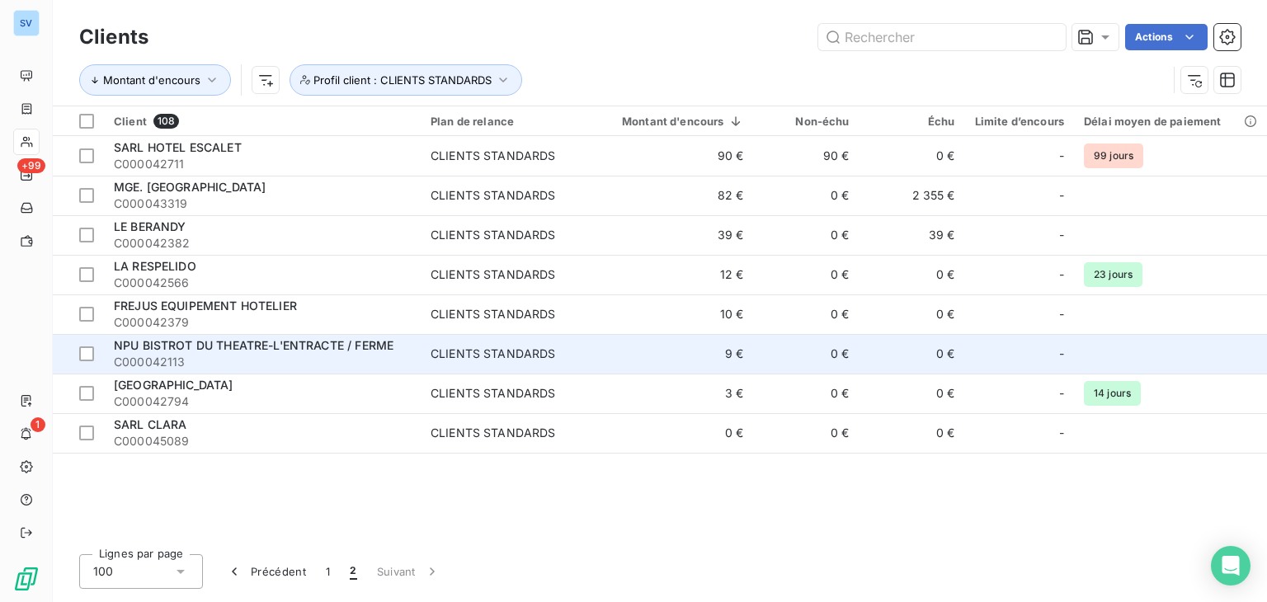
scroll to position [0, 0]
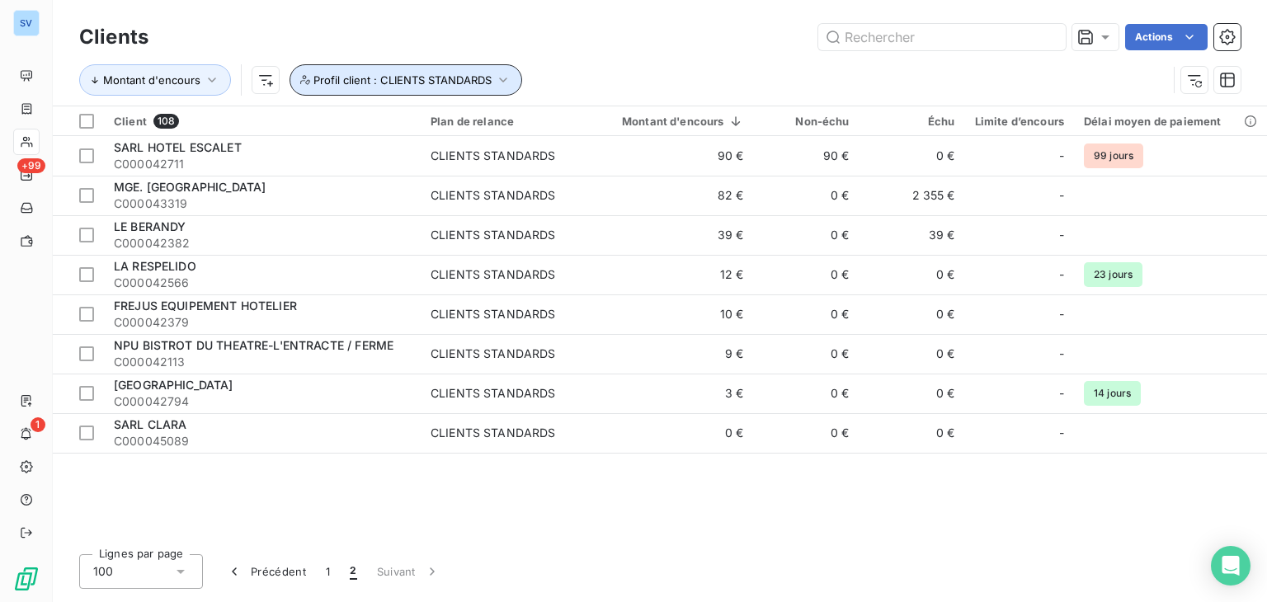
click at [487, 82] on span "Profil client : CLIENTS STANDARDS" at bounding box center [403, 79] width 178 height 13
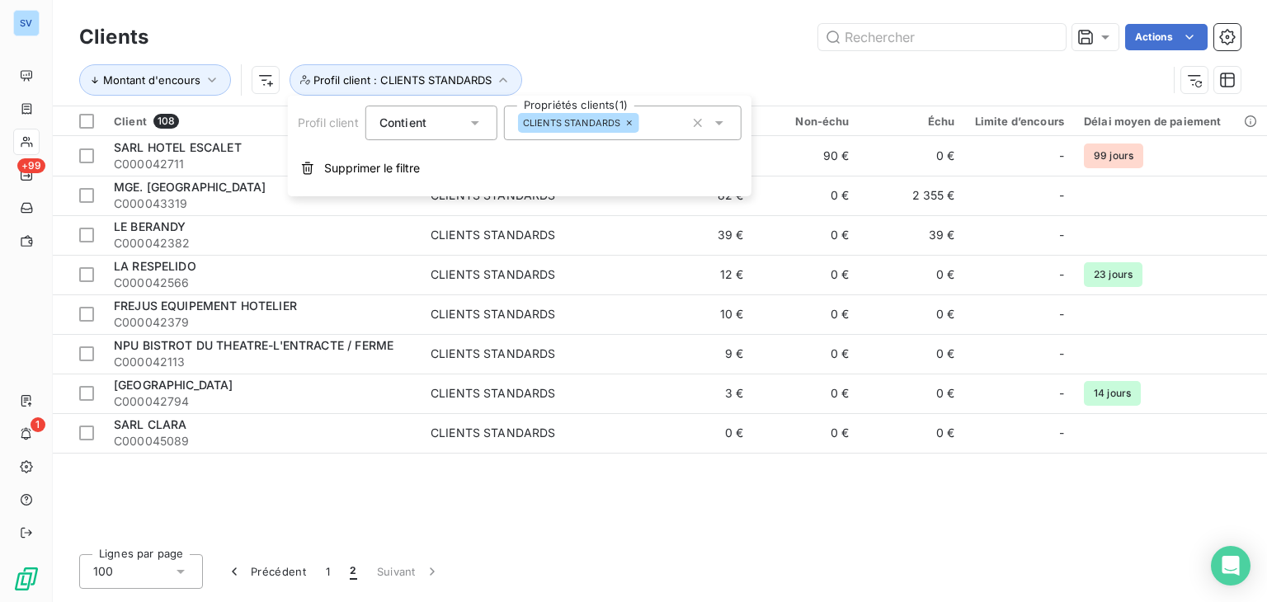
click at [719, 125] on icon at bounding box center [719, 123] width 17 height 17
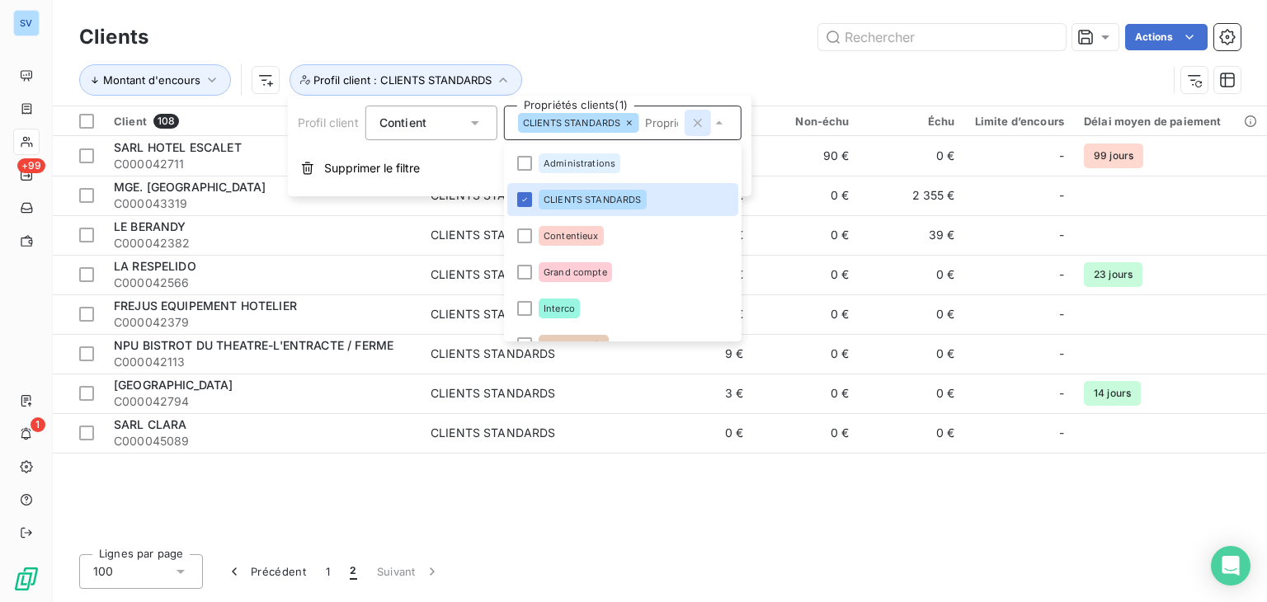
click at [699, 124] on icon "button" at bounding box center [698, 123] width 8 height 8
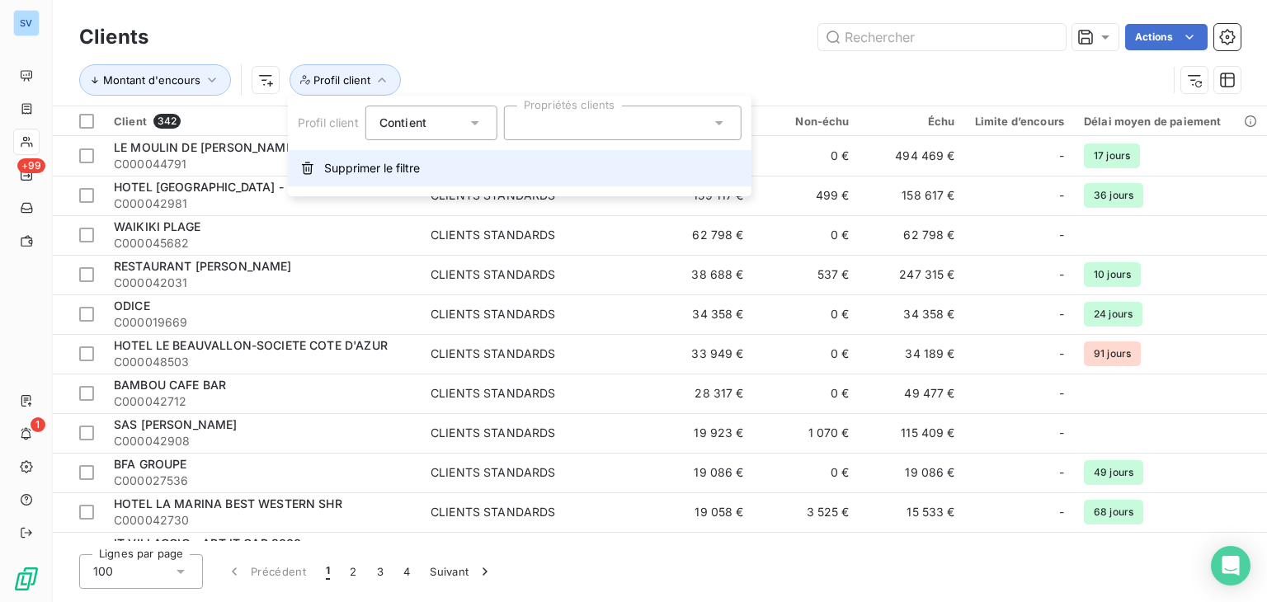
click at [386, 156] on button "Supprimer le filtre" at bounding box center [520, 168] width 464 height 36
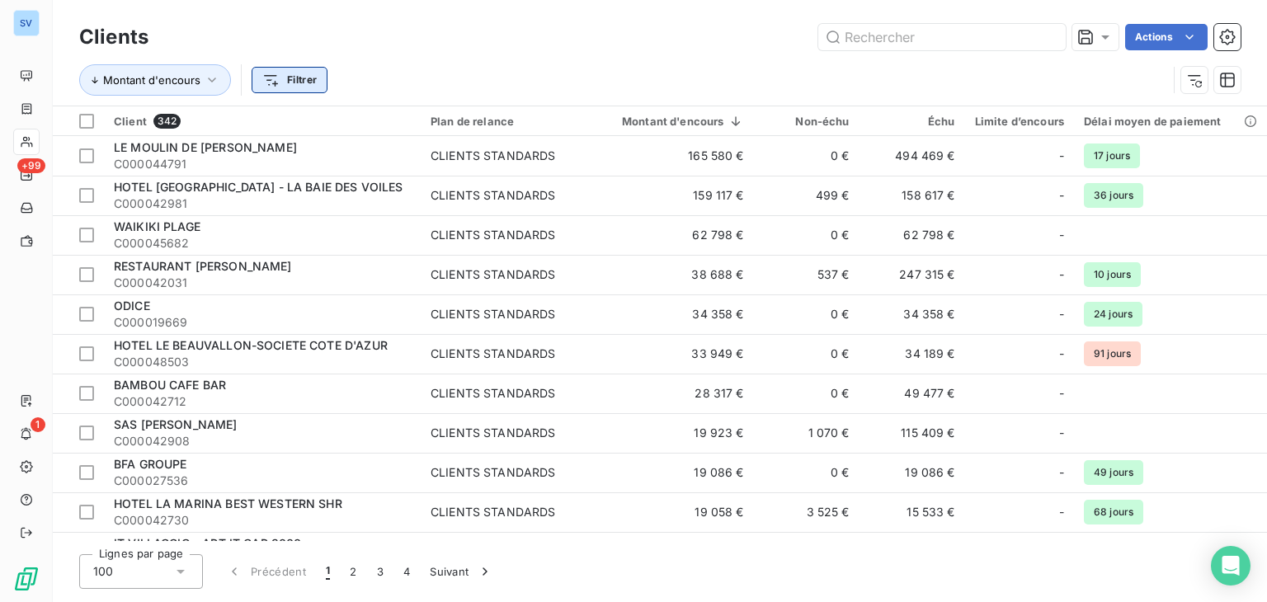
click at [298, 83] on html "SV +99 1 Clients Actions Montant d'encours Filtrer Client 342 Plan de relance M…" at bounding box center [633, 301] width 1267 height 602
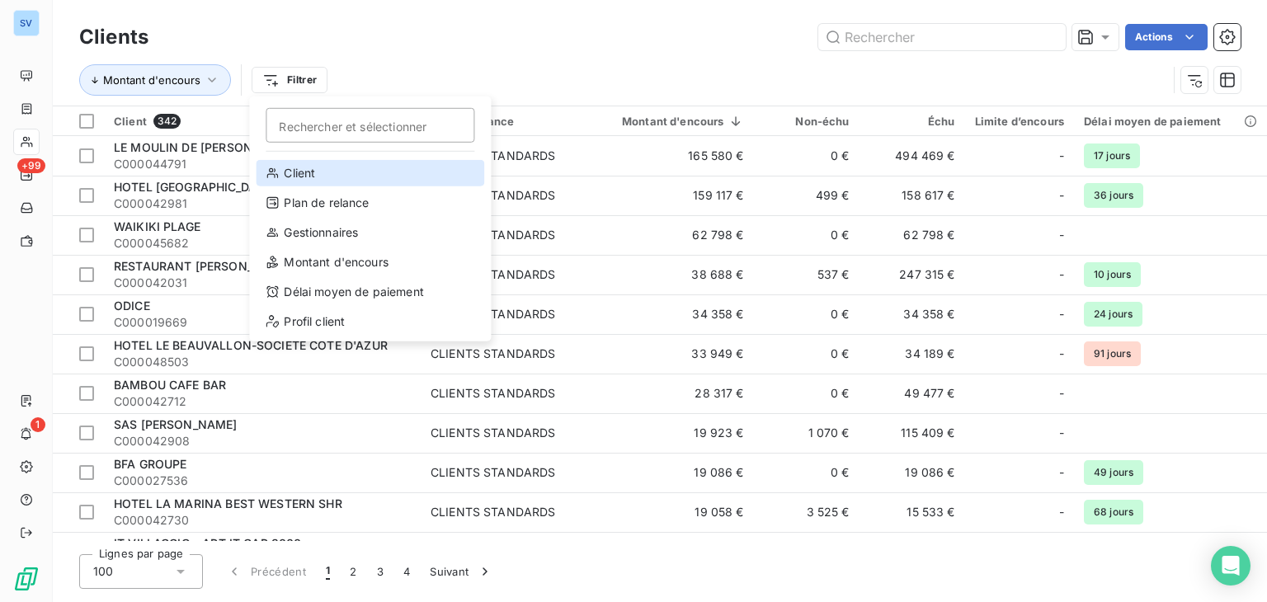
click at [353, 182] on div "Client" at bounding box center [370, 173] width 229 height 26
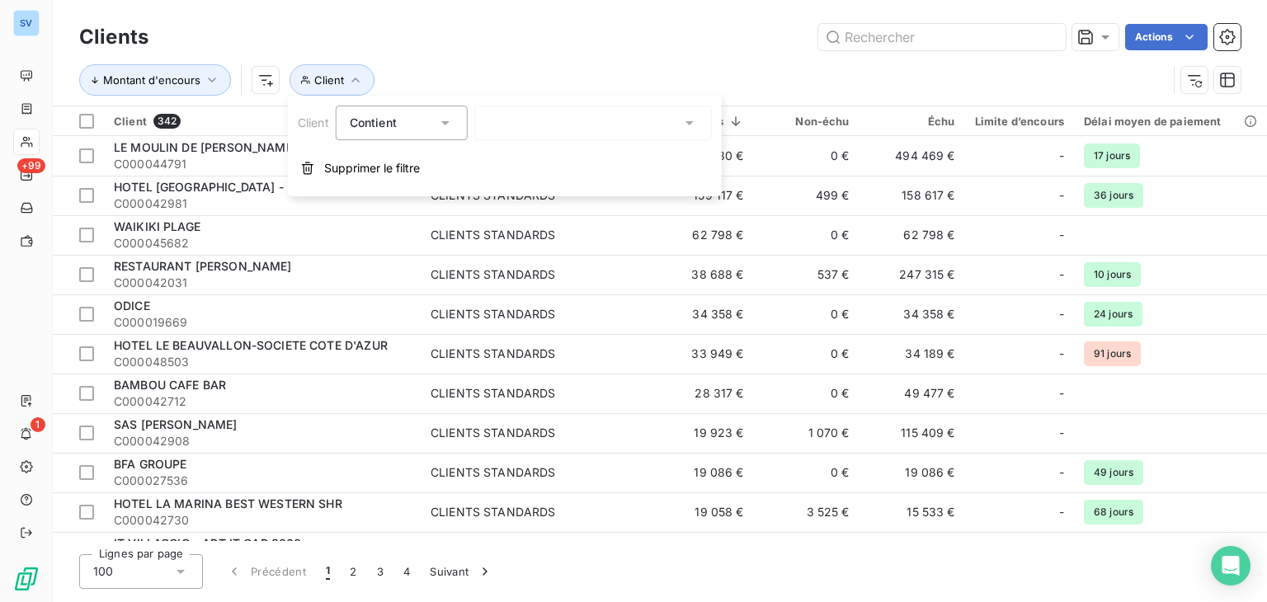
click at [561, 130] on div at bounding box center [593, 123] width 238 height 35
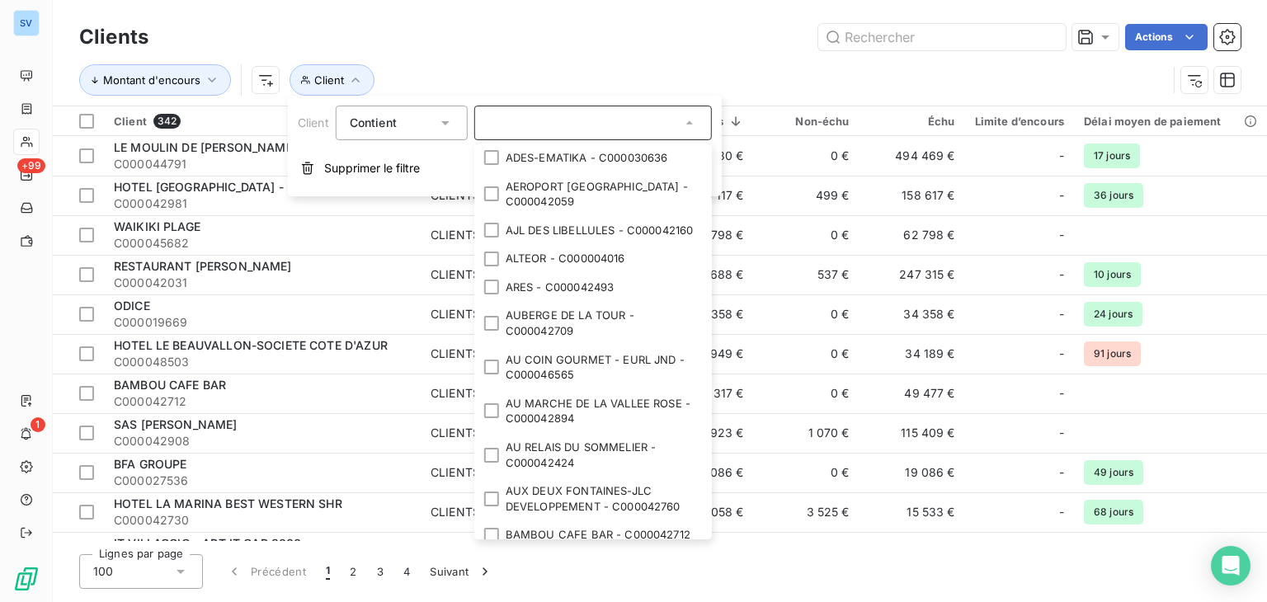
click at [429, 120] on div "Contient" at bounding box center [393, 122] width 87 height 23
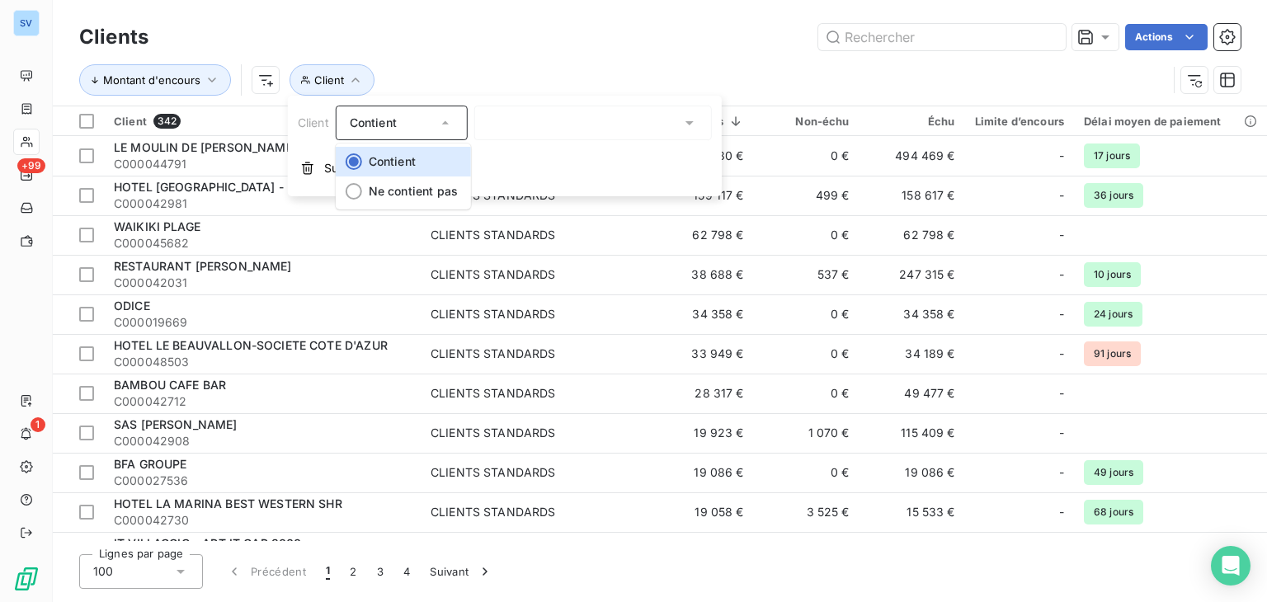
click at [465, 67] on div "Montant d'encours Client" at bounding box center [623, 79] width 1088 height 31
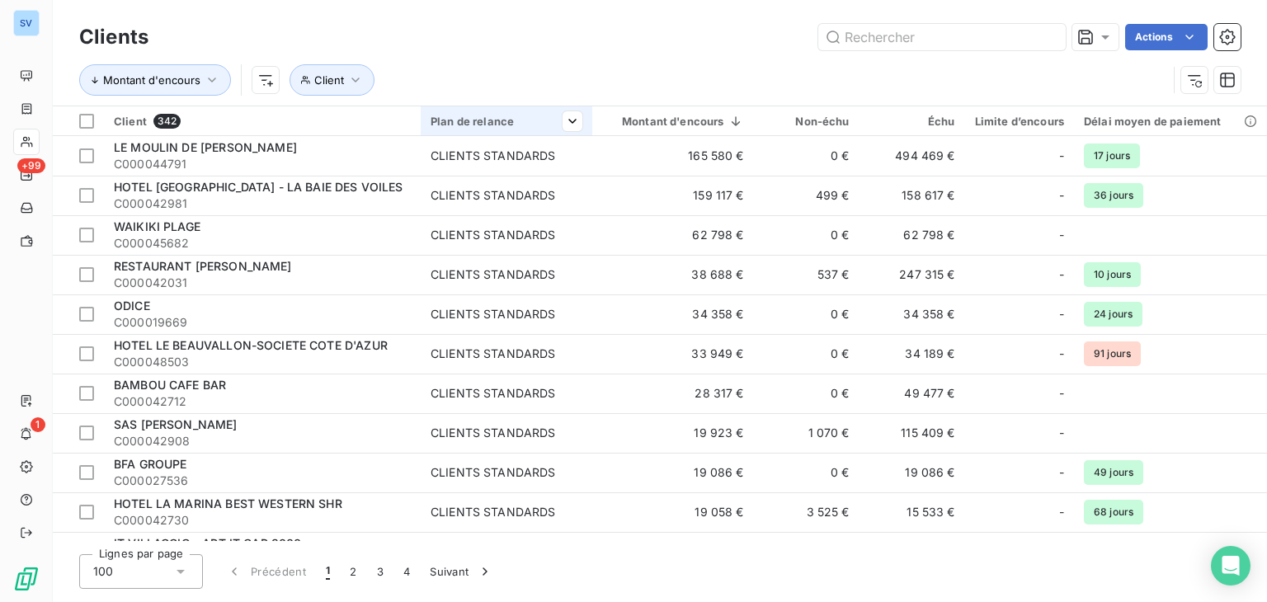
click at [493, 119] on div "Plan de relance" at bounding box center [507, 121] width 152 height 13
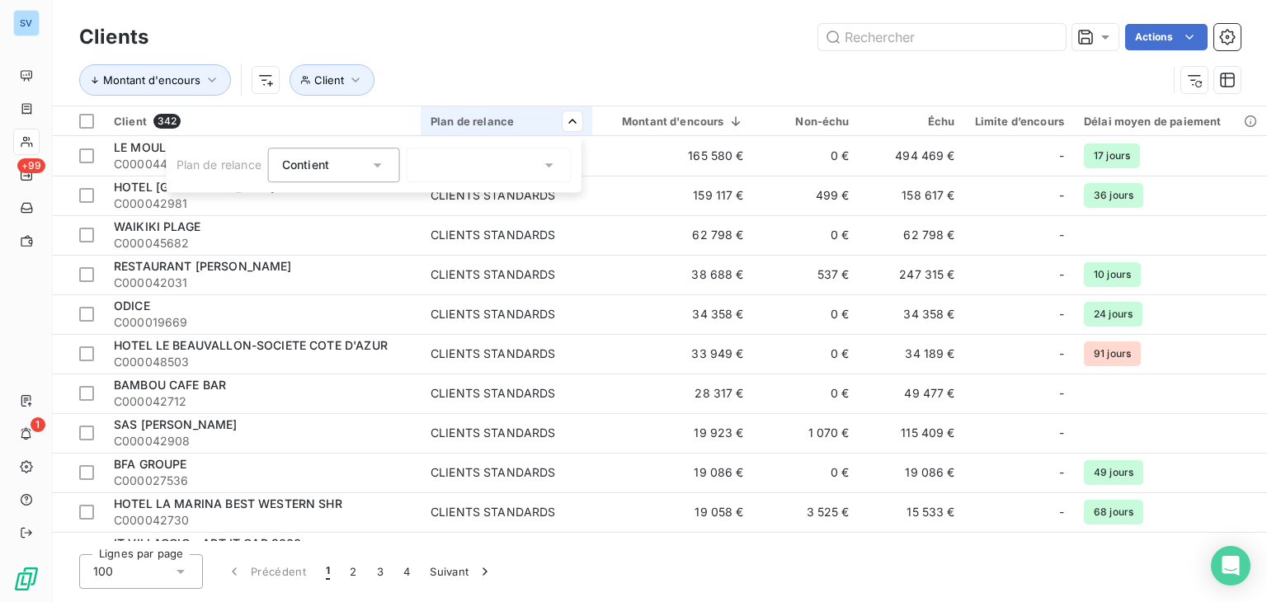
click at [389, 167] on div "Contient is" at bounding box center [334, 165] width 132 height 35
click at [521, 168] on div at bounding box center [489, 165] width 165 height 35
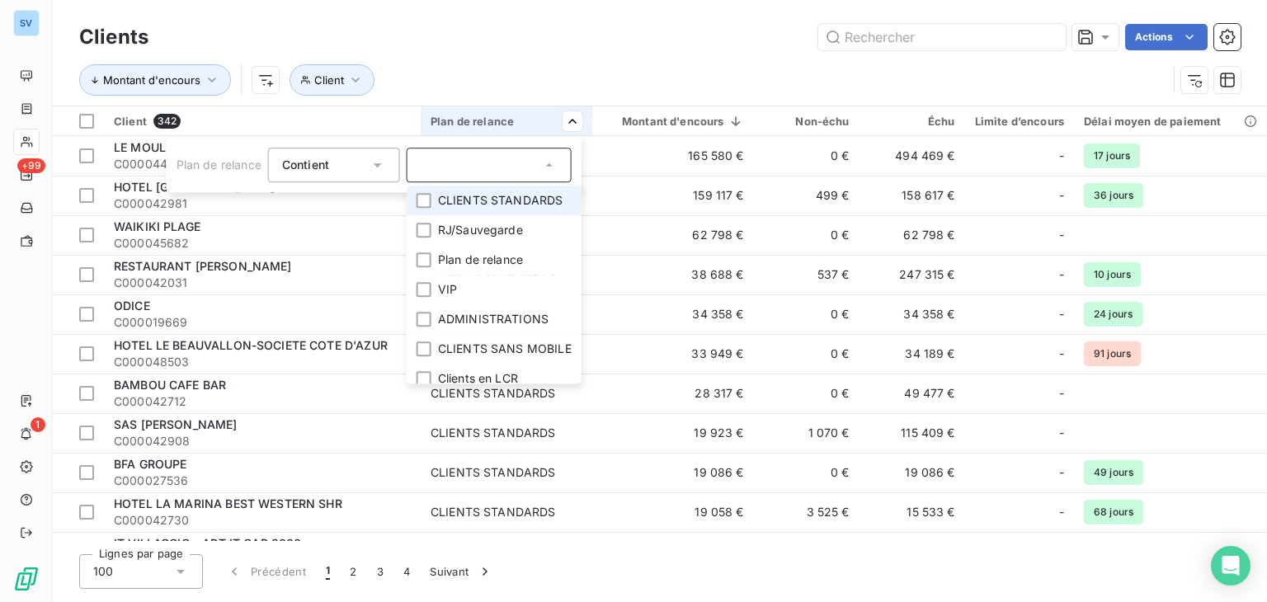
click at [530, 200] on span "CLIENTS STANDARDS" at bounding box center [500, 200] width 125 height 17
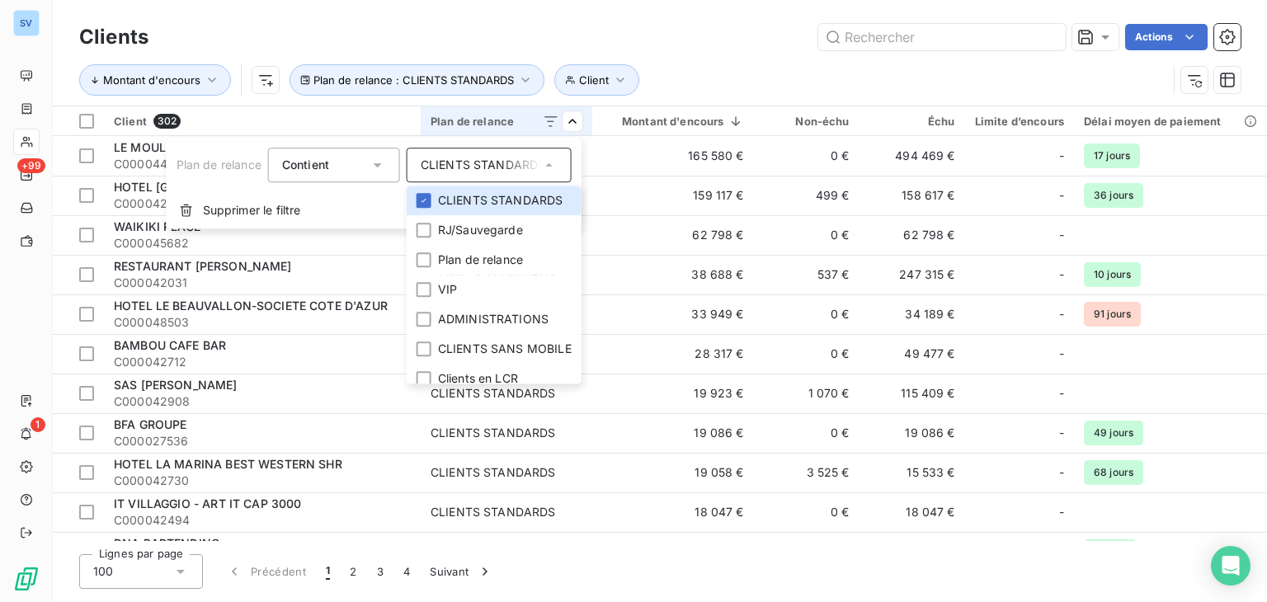
click at [753, 90] on html "SV +99 1 Clients Actions Montant d'encours Client Plan de relance : CLIENTS STA…" at bounding box center [633, 301] width 1267 height 602
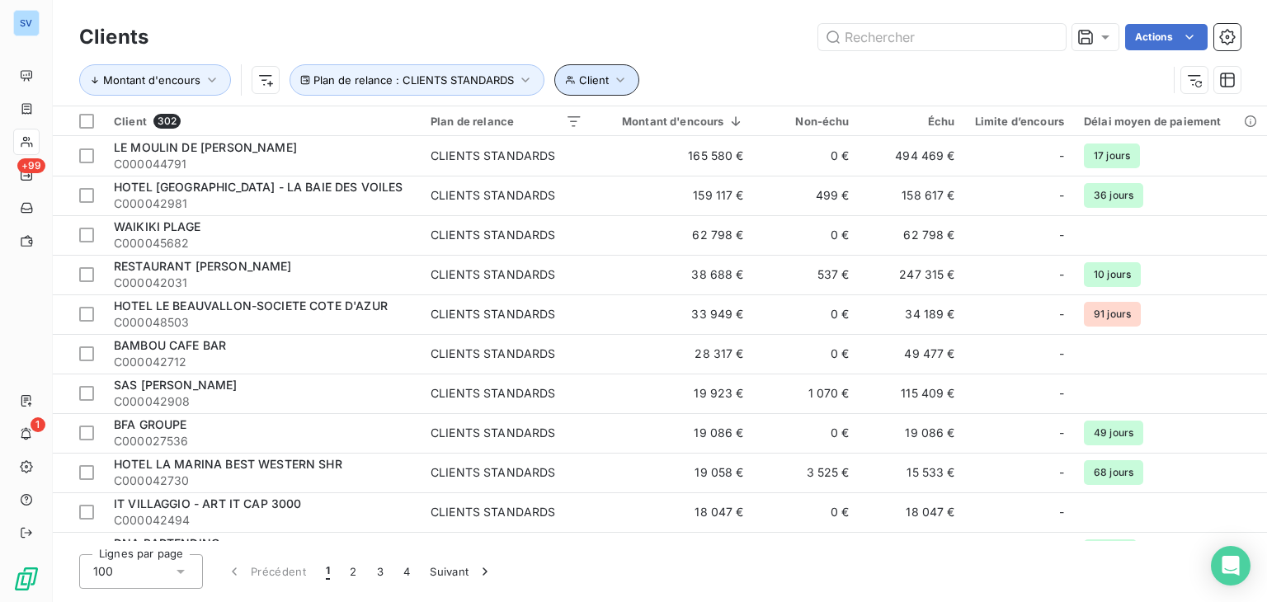
drag, startPoint x: 620, startPoint y: 80, endPoint x: 617, endPoint y: 92, distance: 12.8
click at [620, 80] on icon "button" at bounding box center [620, 80] width 17 height 17
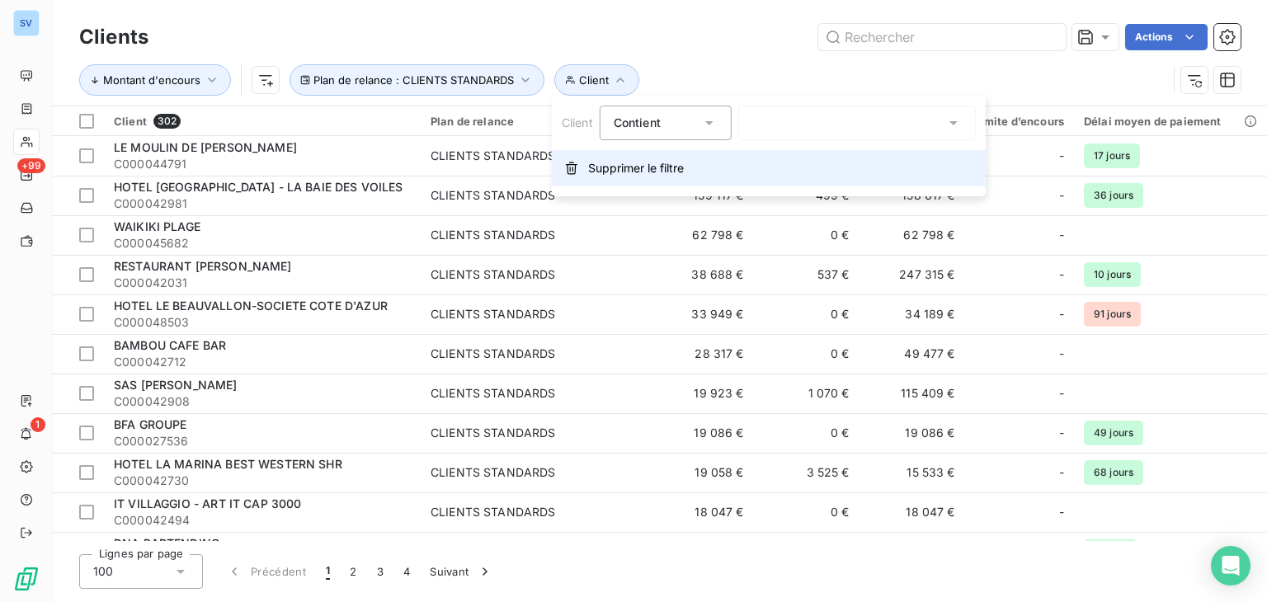
click at [620, 166] on span "Supprimer le filtre" at bounding box center [636, 168] width 96 height 17
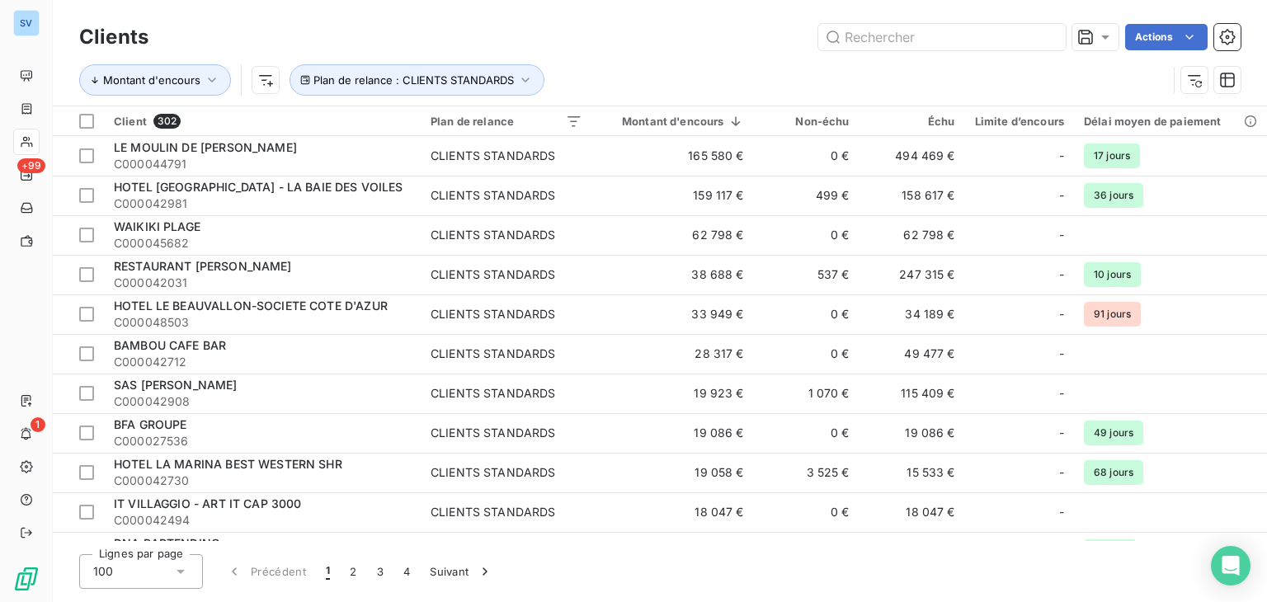
click at [669, 67] on div "Montant d'encours Plan de relance : CLIENTS STANDARDS" at bounding box center [623, 79] width 1088 height 31
drag, startPoint x: 274, startPoint y: 182, endPoint x: 752, endPoint y: 57, distance: 494.7
click at [752, 57] on div "Montant d'encours Plan de relance : CLIENTS STANDARDS" at bounding box center [660, 79] width 1162 height 51
click at [528, 126] on div "Plan de relance" at bounding box center [507, 121] width 152 height 13
click at [634, 68] on div "Montant d'encours Plan de relance : CLIENTS STANDARDS" at bounding box center [623, 79] width 1088 height 31
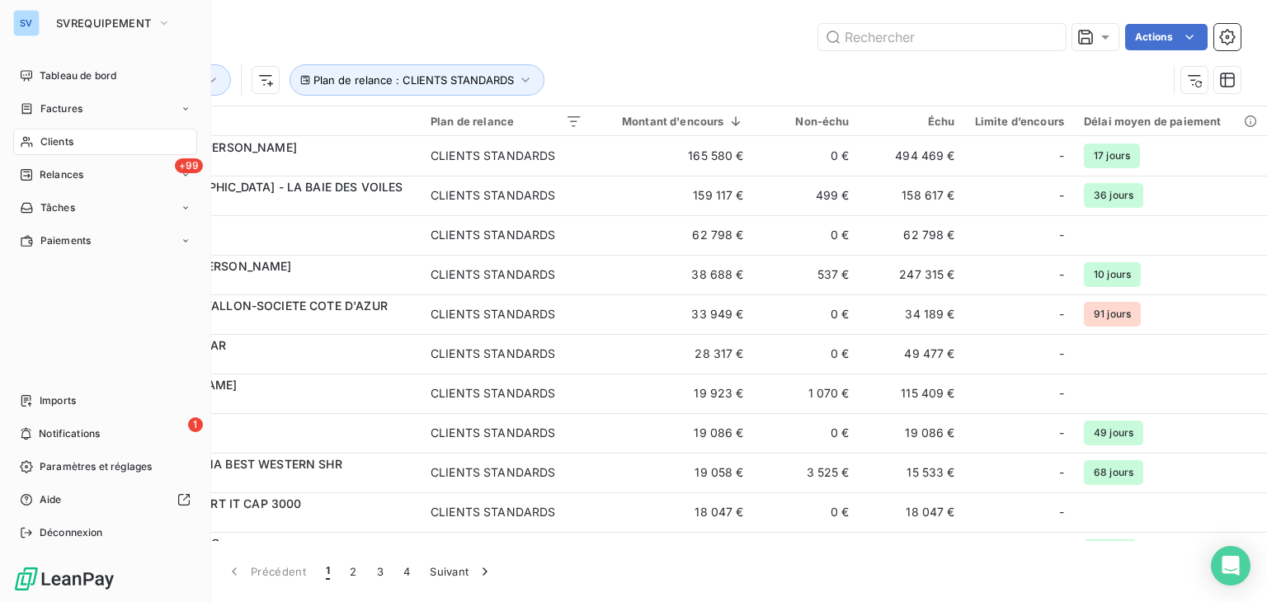
click at [53, 145] on span "Clients" at bounding box center [56, 141] width 33 height 15
click at [54, 133] on div "Clients" at bounding box center [105, 142] width 184 height 26
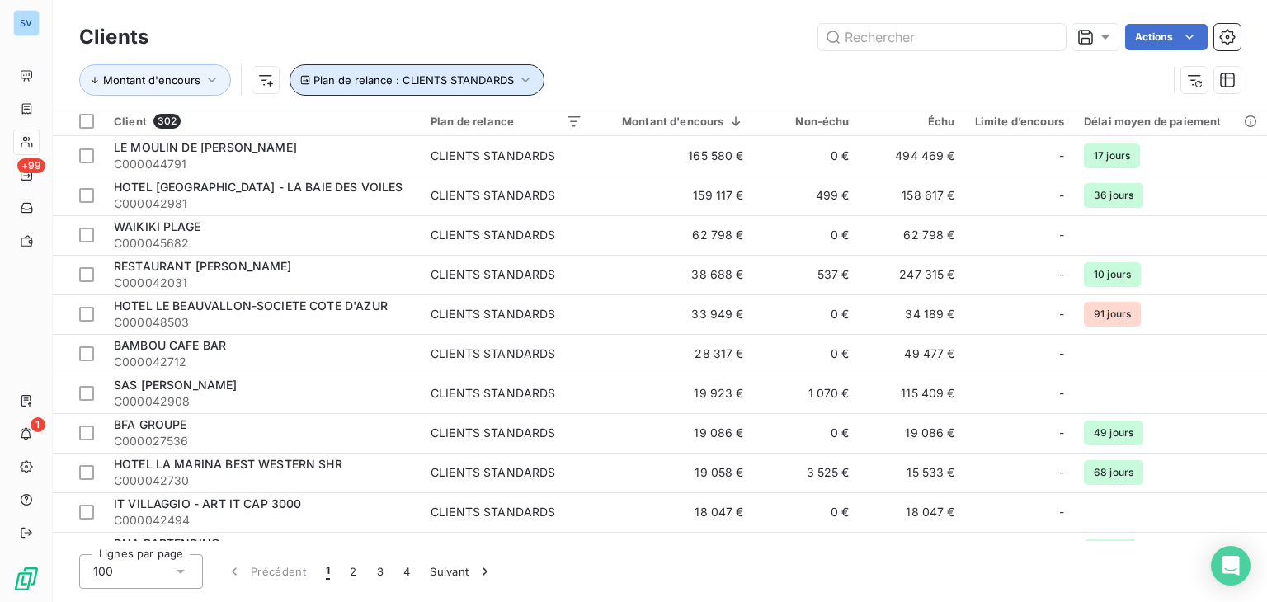
click at [533, 75] on button "Plan de relance : CLIENTS STANDARDS" at bounding box center [417, 79] width 255 height 31
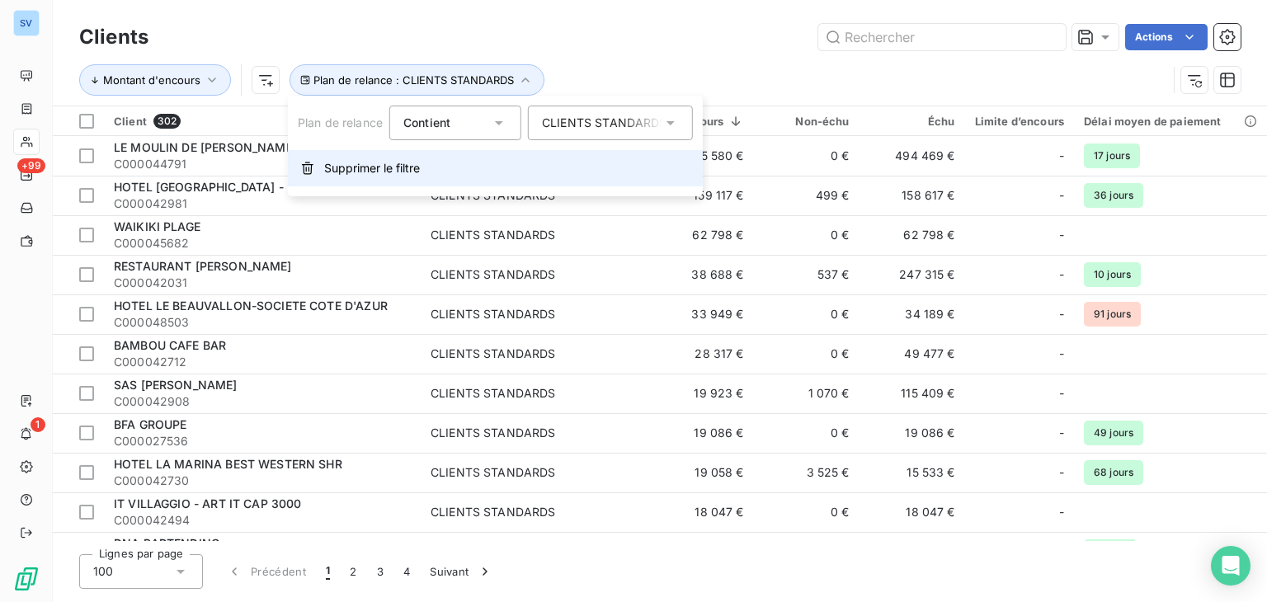
click at [398, 170] on span "Supprimer le filtre" at bounding box center [372, 168] width 96 height 17
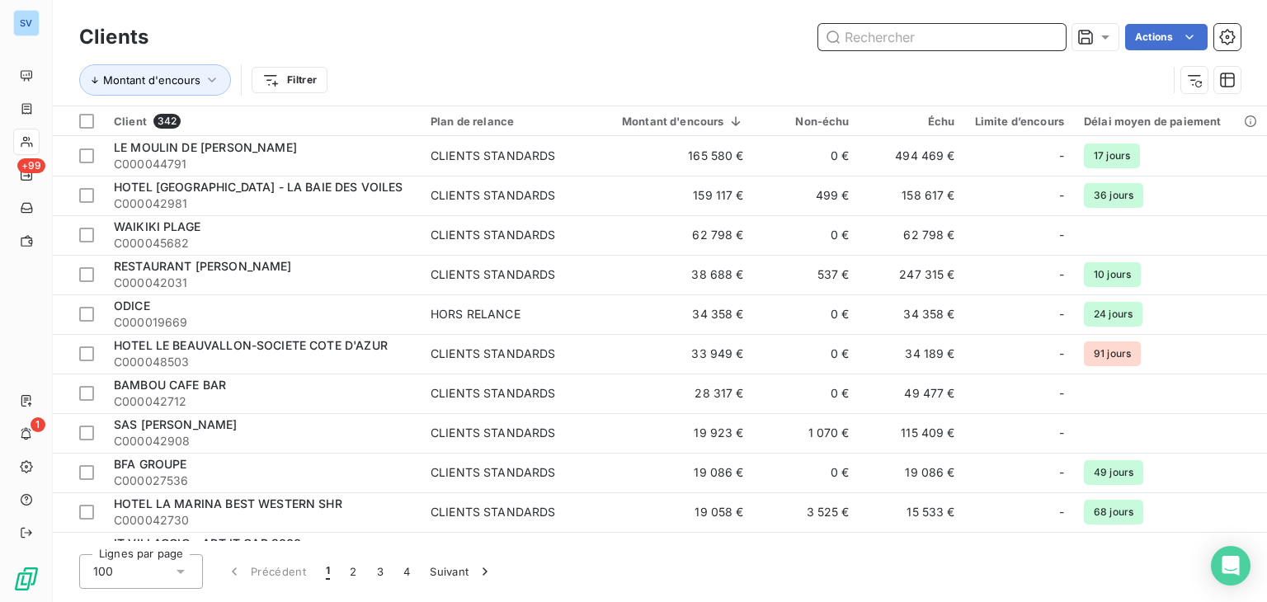
click at [924, 36] on input "text" at bounding box center [942, 37] width 248 height 26
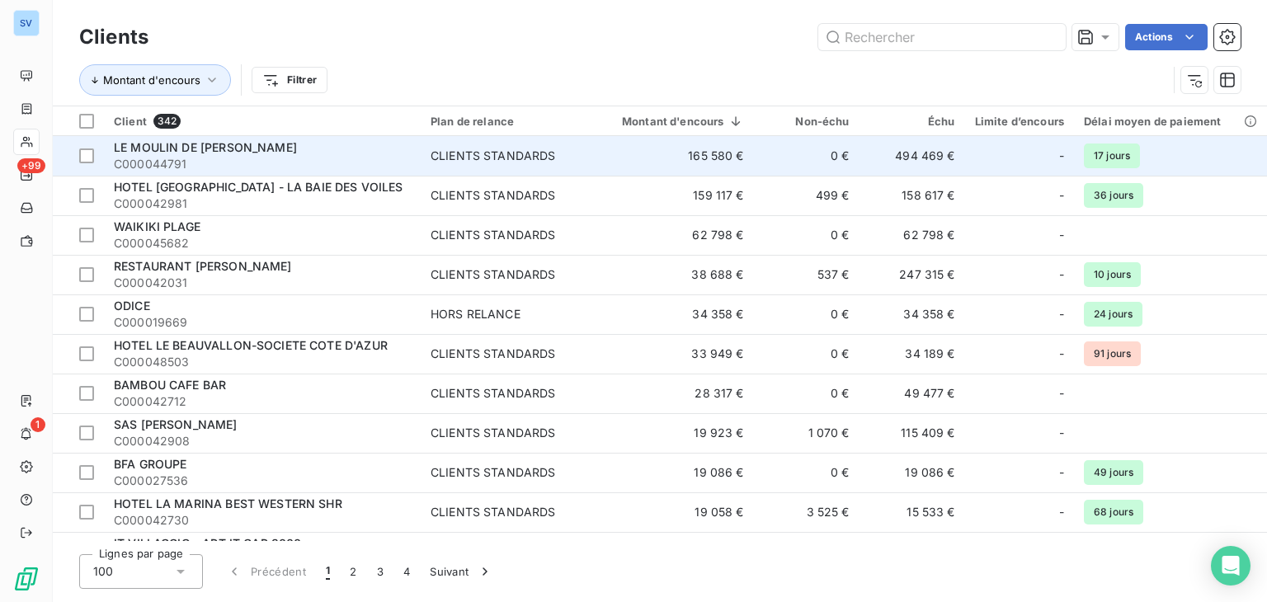
click at [264, 156] on span "C000044791" at bounding box center [262, 164] width 297 height 17
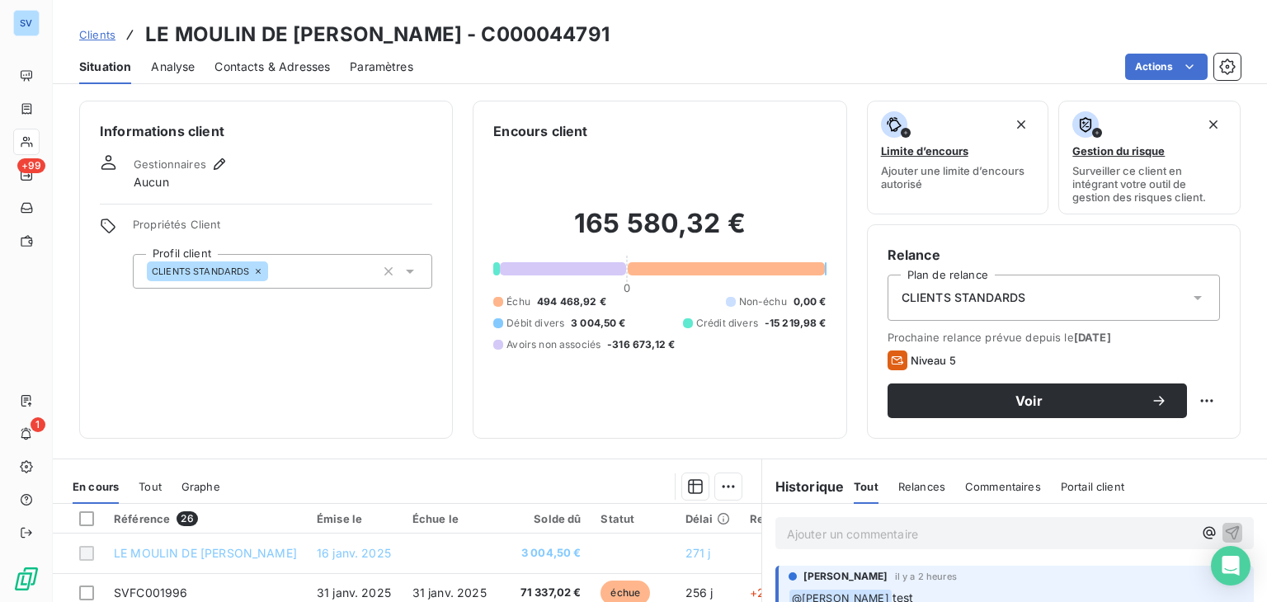
drag, startPoint x: 271, startPoint y: 206, endPoint x: 401, endPoint y: 167, distance: 135.4
drag, startPoint x: 401, startPoint y: 167, endPoint x: 389, endPoint y: 167, distance: 12.4
click at [389, 167] on div "Gestionnaires Aucun" at bounding box center [266, 172] width 332 height 36
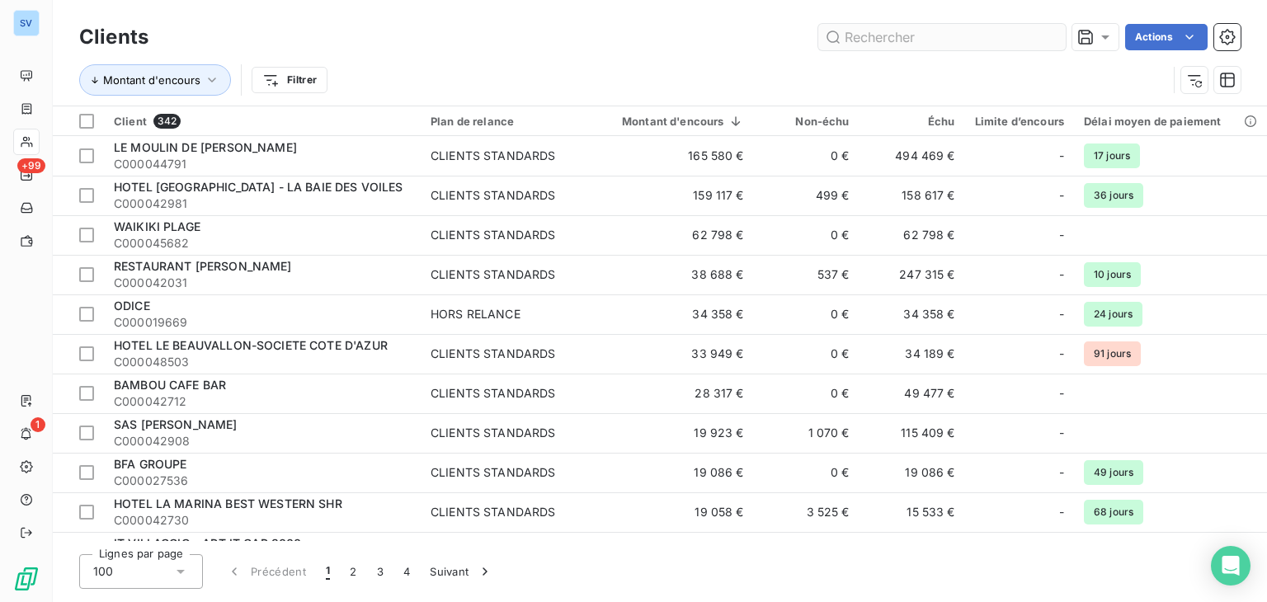
click at [917, 37] on input "text" at bounding box center [942, 37] width 248 height 26
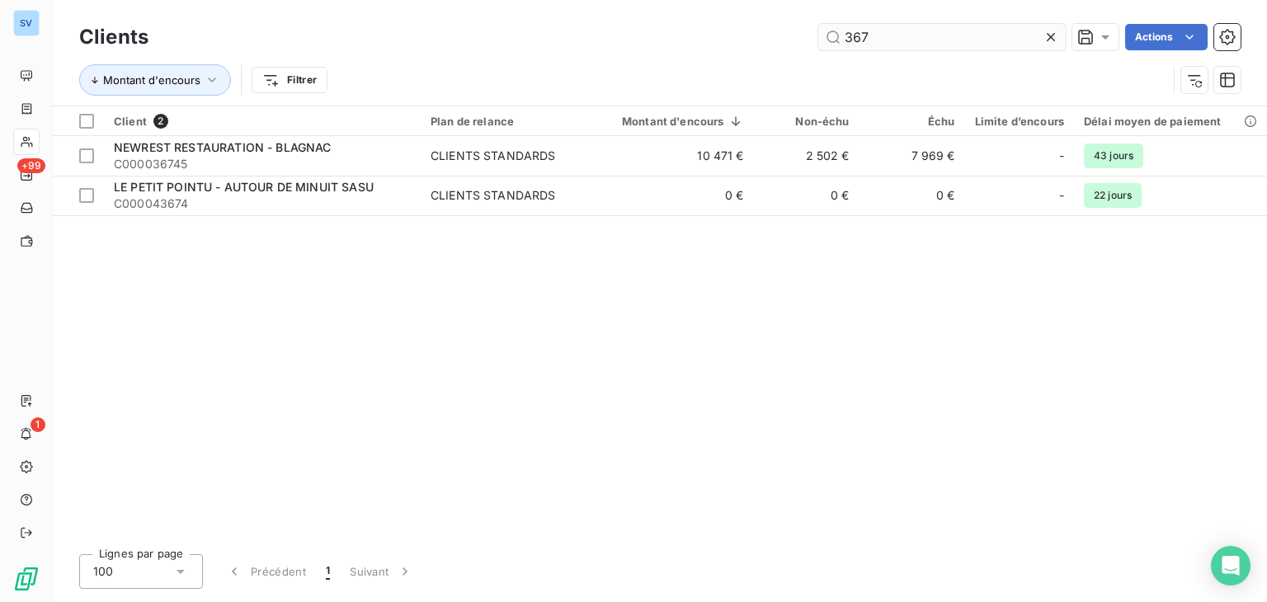
type input "3678"
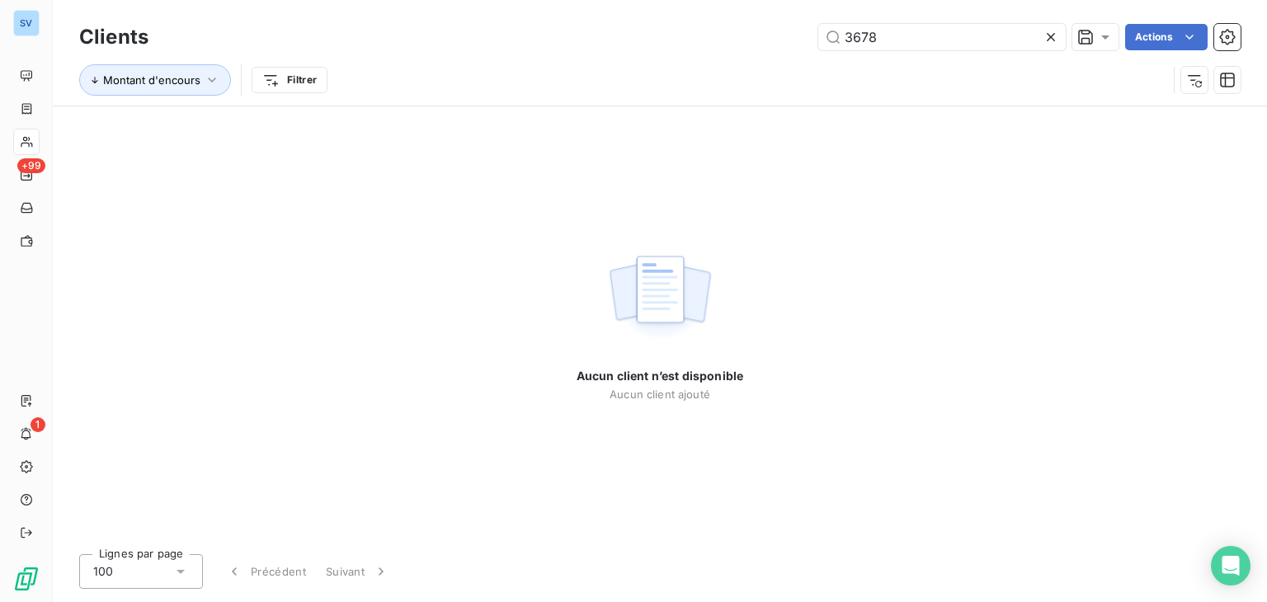
drag, startPoint x: 873, startPoint y: 43, endPoint x: 775, endPoint y: 36, distance: 98.4
click at [775, 36] on div "3678 Actions" at bounding box center [704, 37] width 1073 height 26
